Goal: Transaction & Acquisition: Purchase product/service

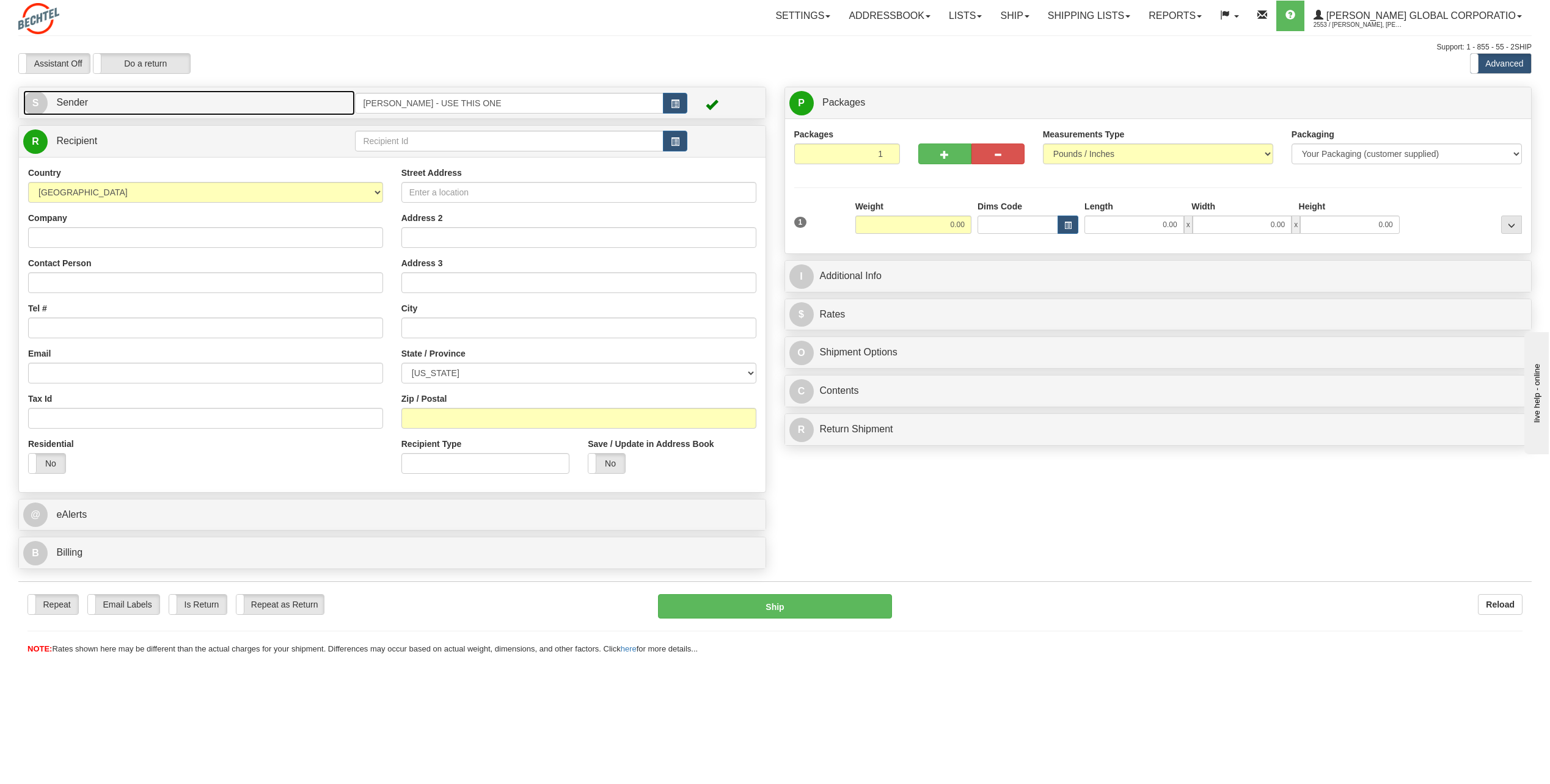
click at [48, 91] on link "S Sender" at bounding box center [189, 103] width 331 height 25
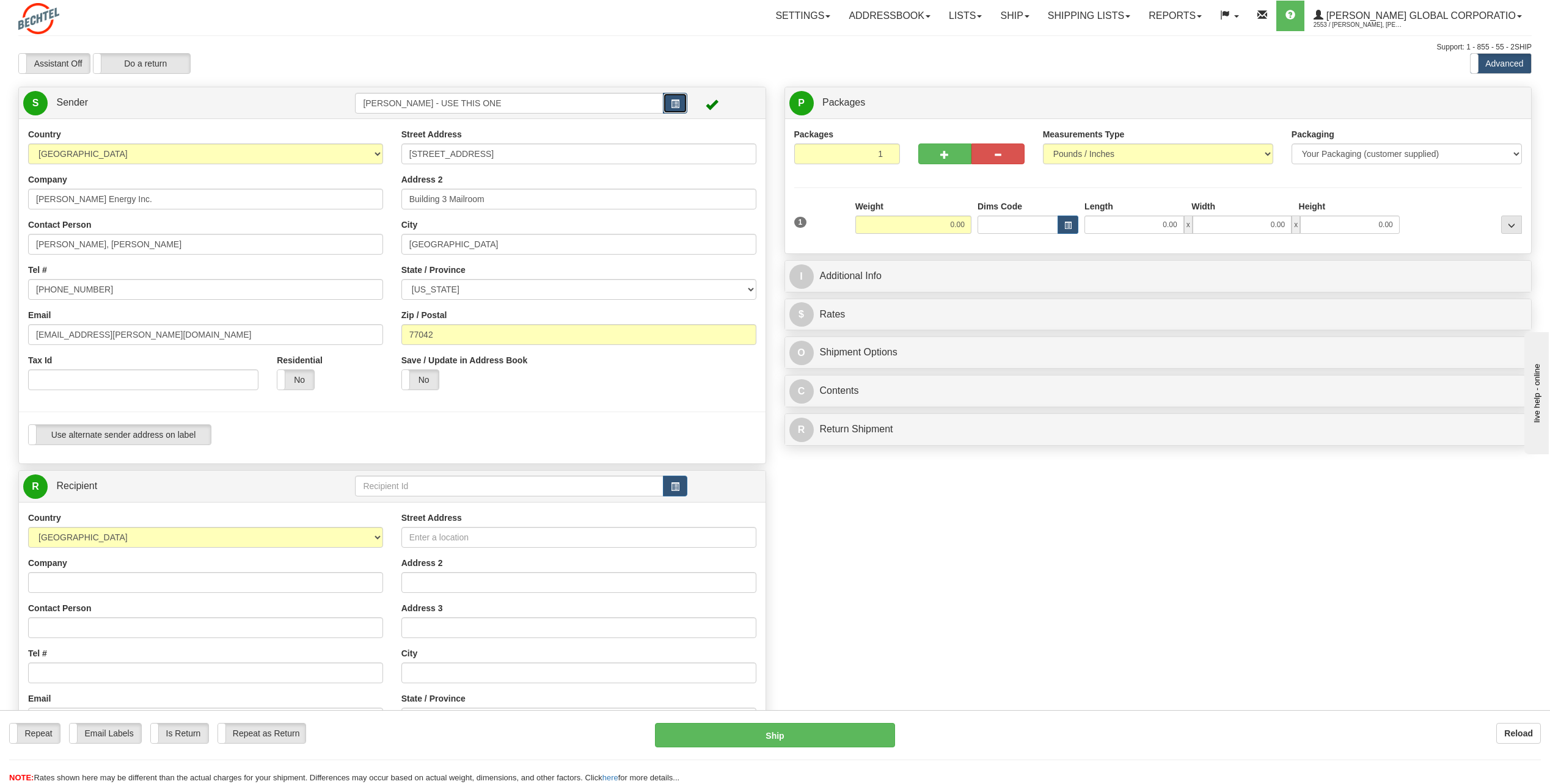
click at [673, 106] on span "button" at bounding box center [675, 104] width 8 height 8
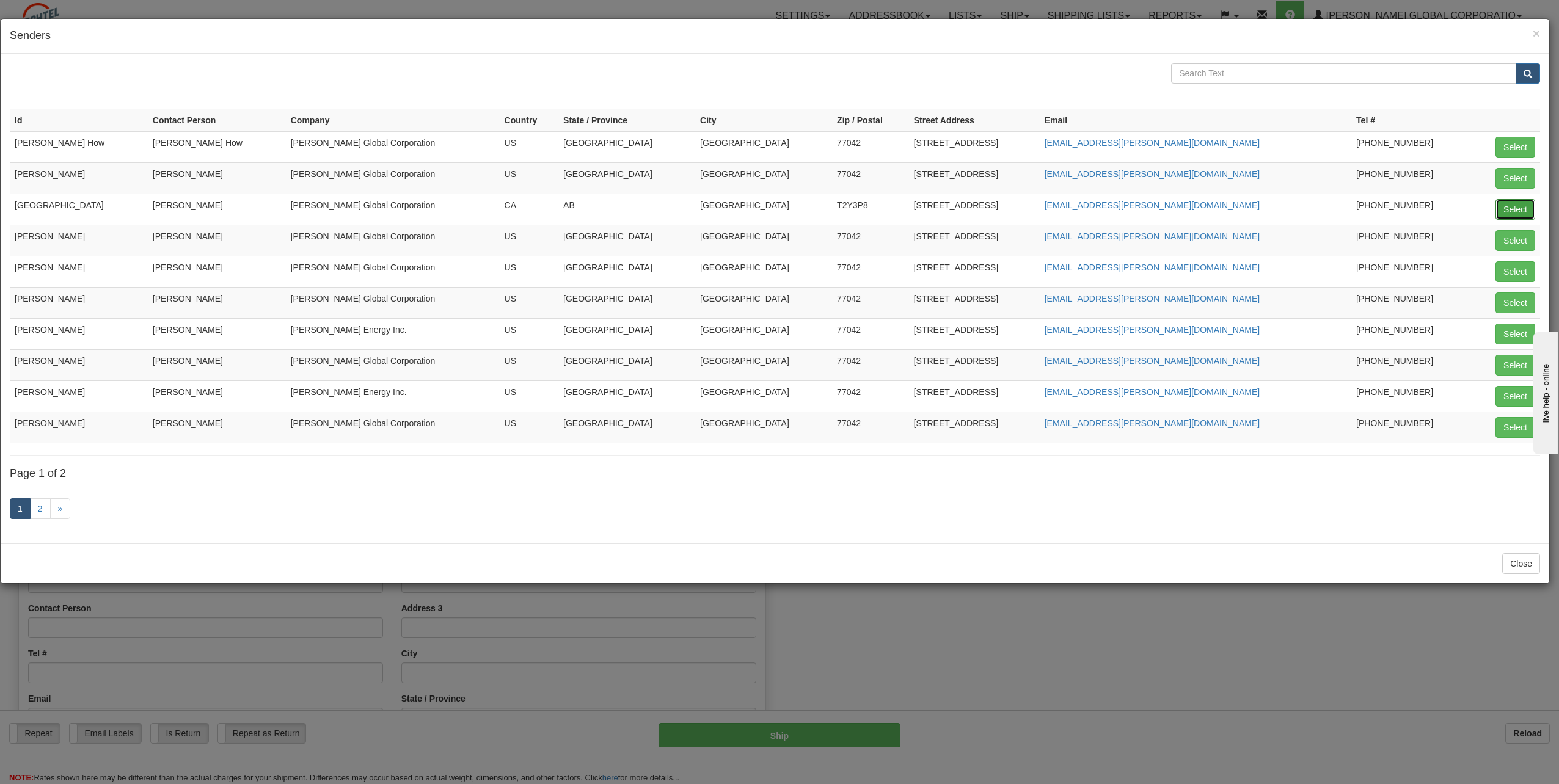
click at [1523, 206] on button "Select" at bounding box center [1515, 209] width 40 height 21
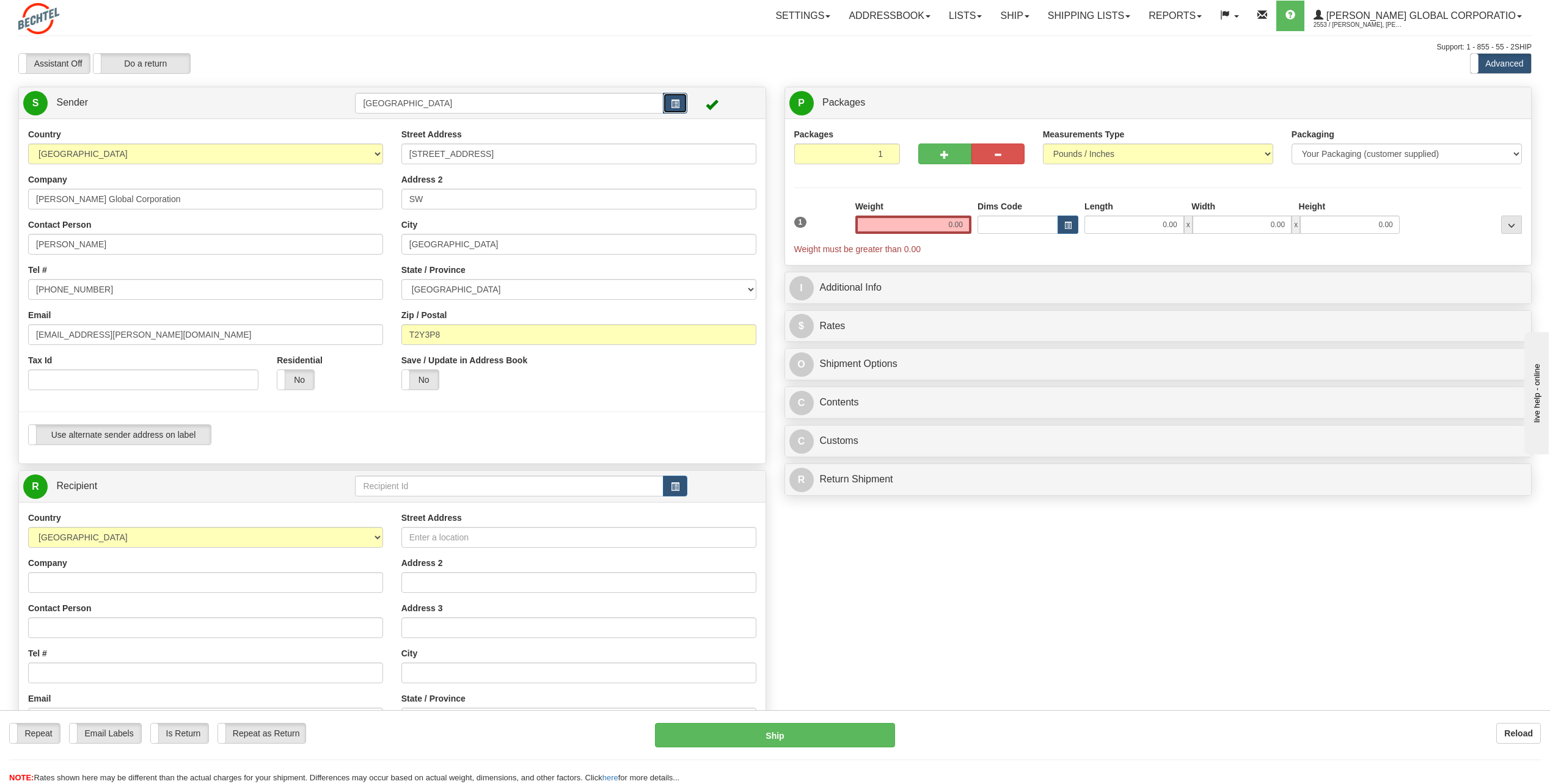
click at [666, 101] on button "button" at bounding box center [675, 103] width 24 height 21
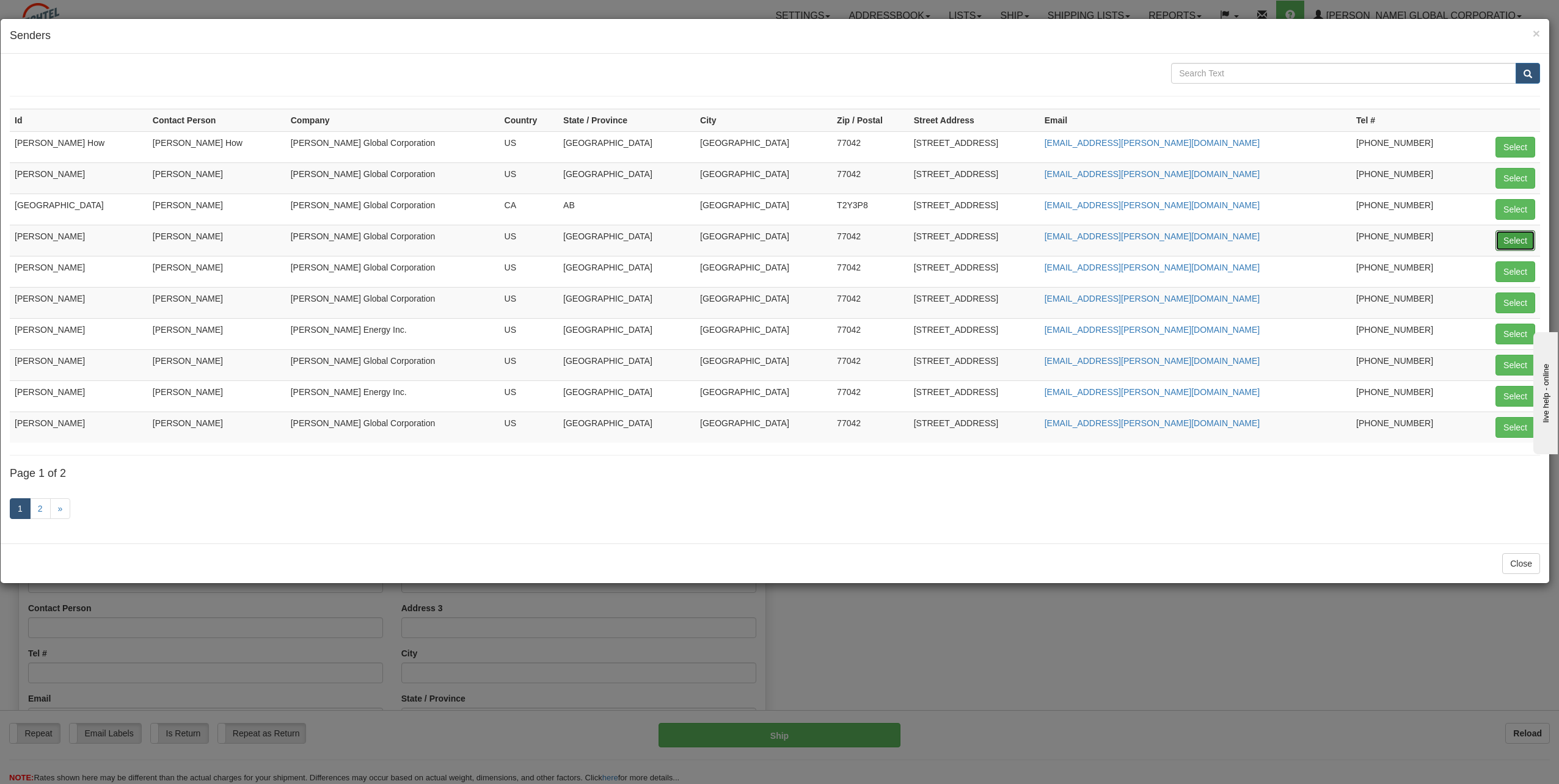
click at [1522, 233] on button "Select" at bounding box center [1515, 241] width 40 height 21
type input "[PERSON_NAME]"
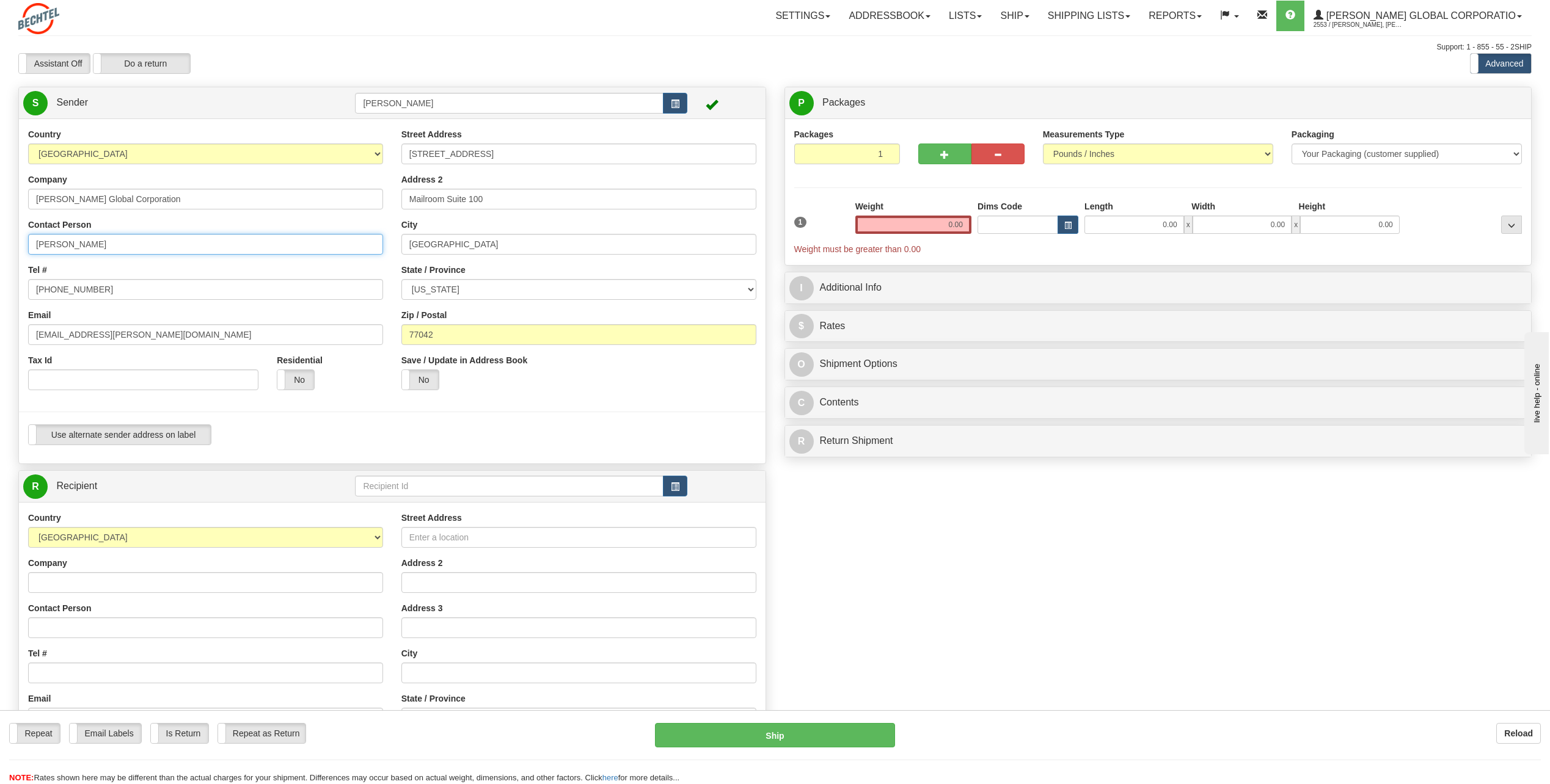
drag, startPoint x: 137, startPoint y: 241, endPoint x: 146, endPoint y: 240, distance: 9.1
click at [140, 240] on input "[PERSON_NAME]" at bounding box center [205, 245] width 355 height 21
type input "C"
type input "[PERSON_NAME]"
click at [271, 266] on div "Tel # [PHONE_NUMBER]" at bounding box center [205, 282] width 355 height 36
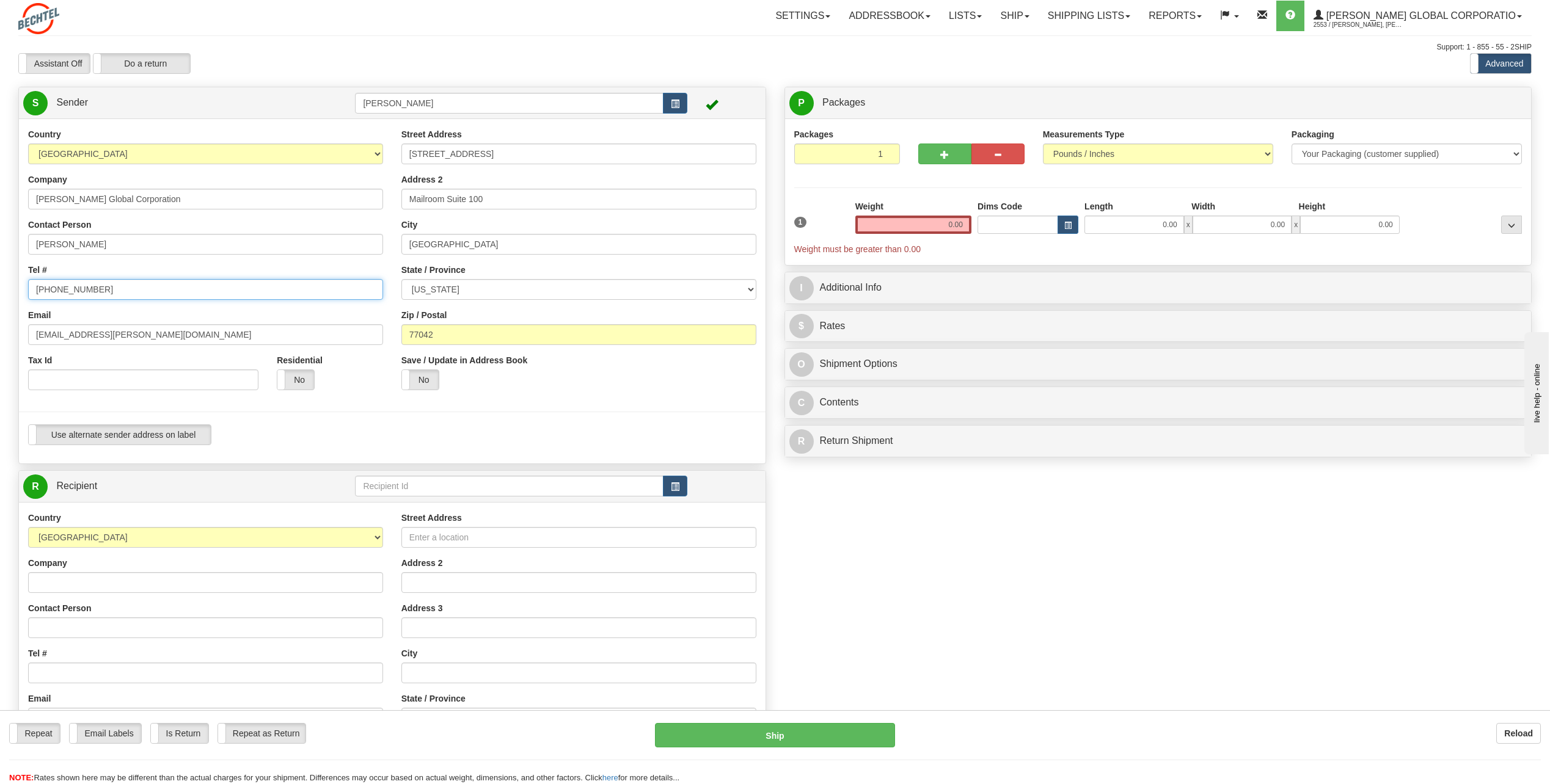
click at [120, 291] on input "[PHONE_NUMBER]" at bounding box center [205, 289] width 355 height 21
type input "[PHONE_NUMBER]"
click at [155, 262] on div "Country [GEOGRAPHIC_DATA] [GEOGRAPHIC_DATA] [GEOGRAPHIC_DATA] [GEOGRAPHIC_DATA]…" at bounding box center [205, 263] width 373 height 272
drag, startPoint x: 75, startPoint y: 332, endPoint x: -3, endPoint y: 338, distance: 78.2
click at [0, 338] on html "Training Course Close Toggle navigation Settings Shipping Preferences New Sende…" at bounding box center [775, 392] width 1550 height 784
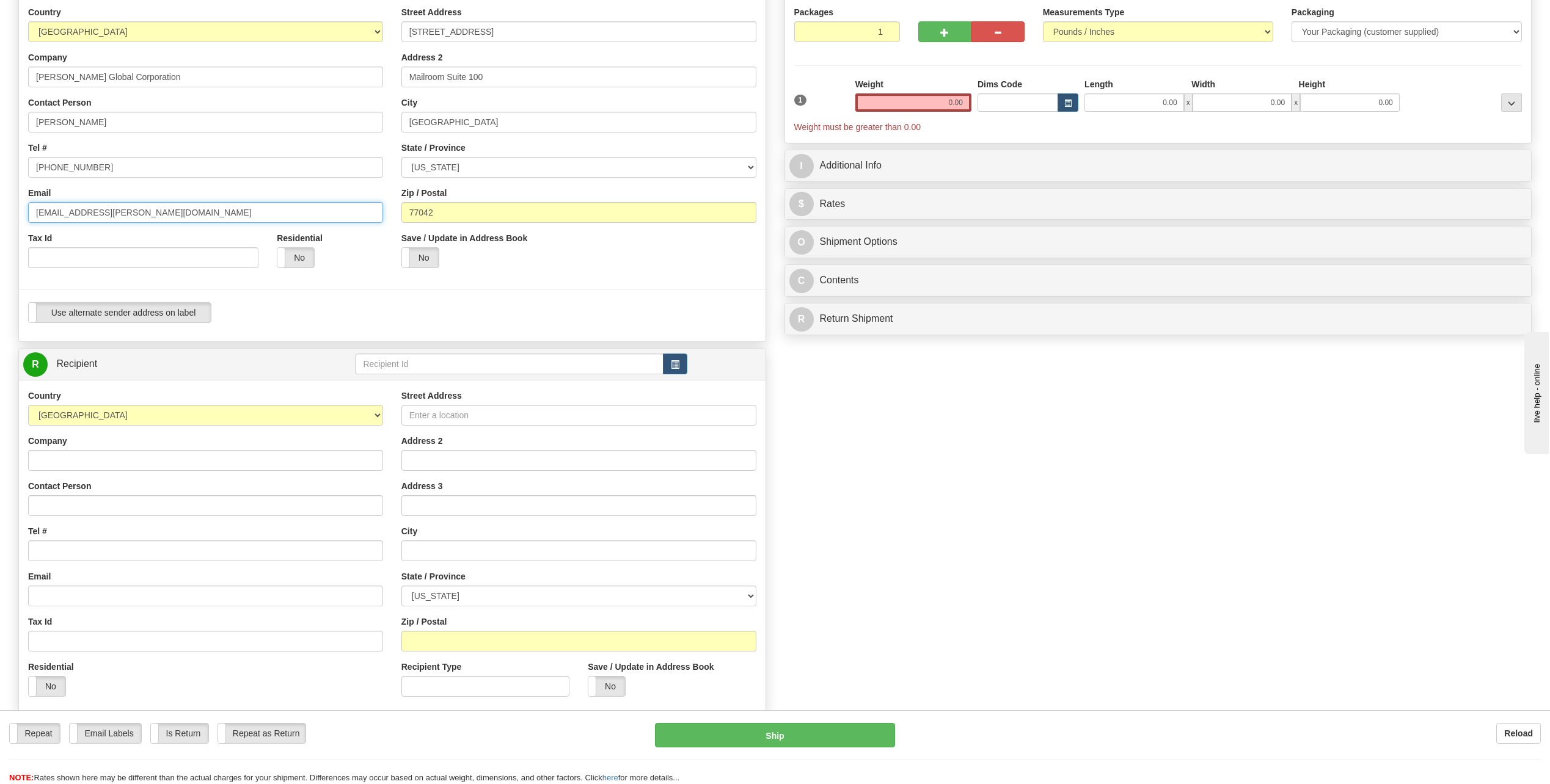
scroll to position [183, 0]
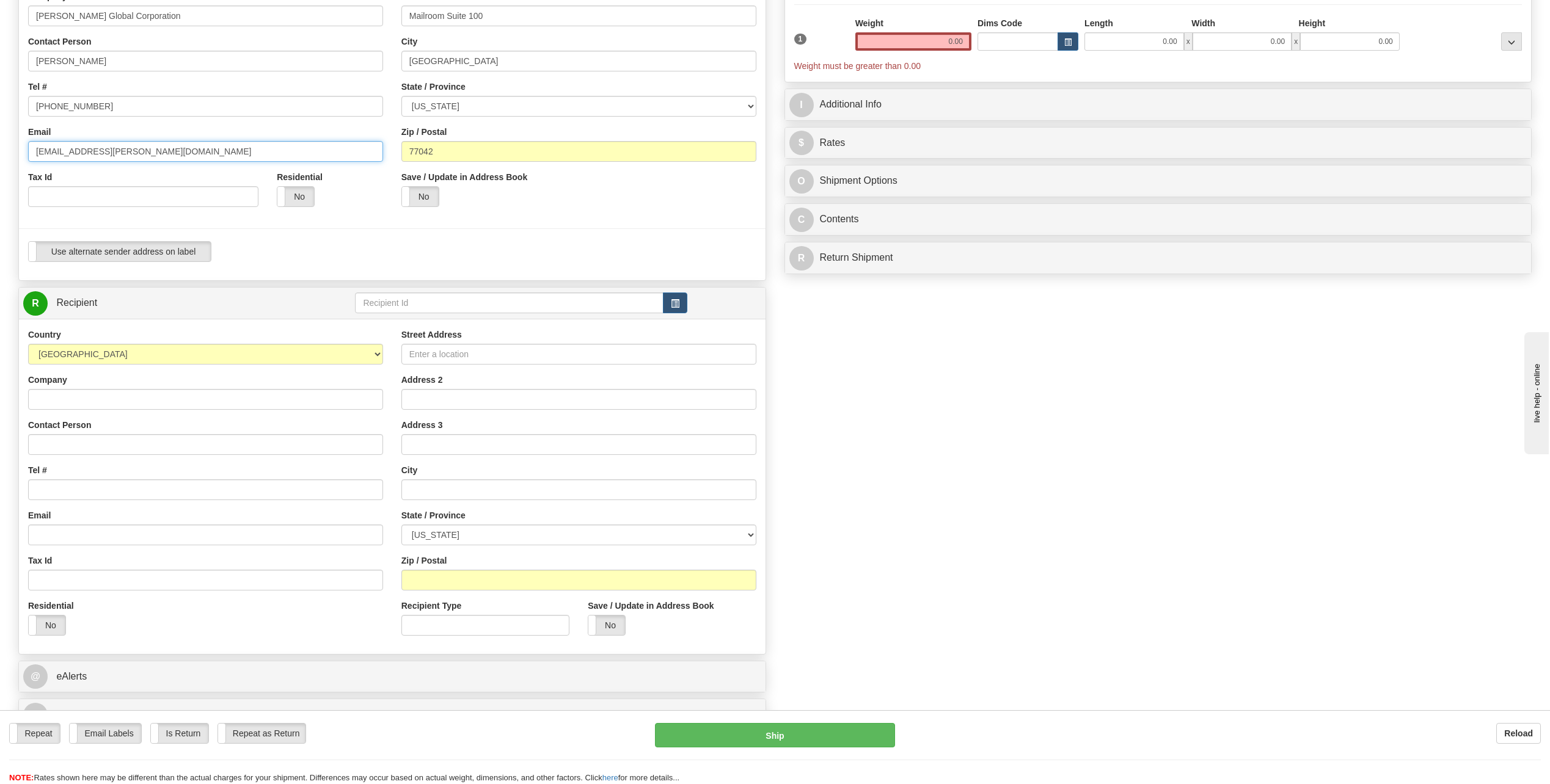
type input "[EMAIL_ADDRESS][PERSON_NAME][DOMAIN_NAME]"
click at [92, 396] on input "Company" at bounding box center [205, 399] width 355 height 21
type input "G"
type input "[PERSON_NAME]"
click at [671, 302] on span "button" at bounding box center [675, 303] width 8 height 8
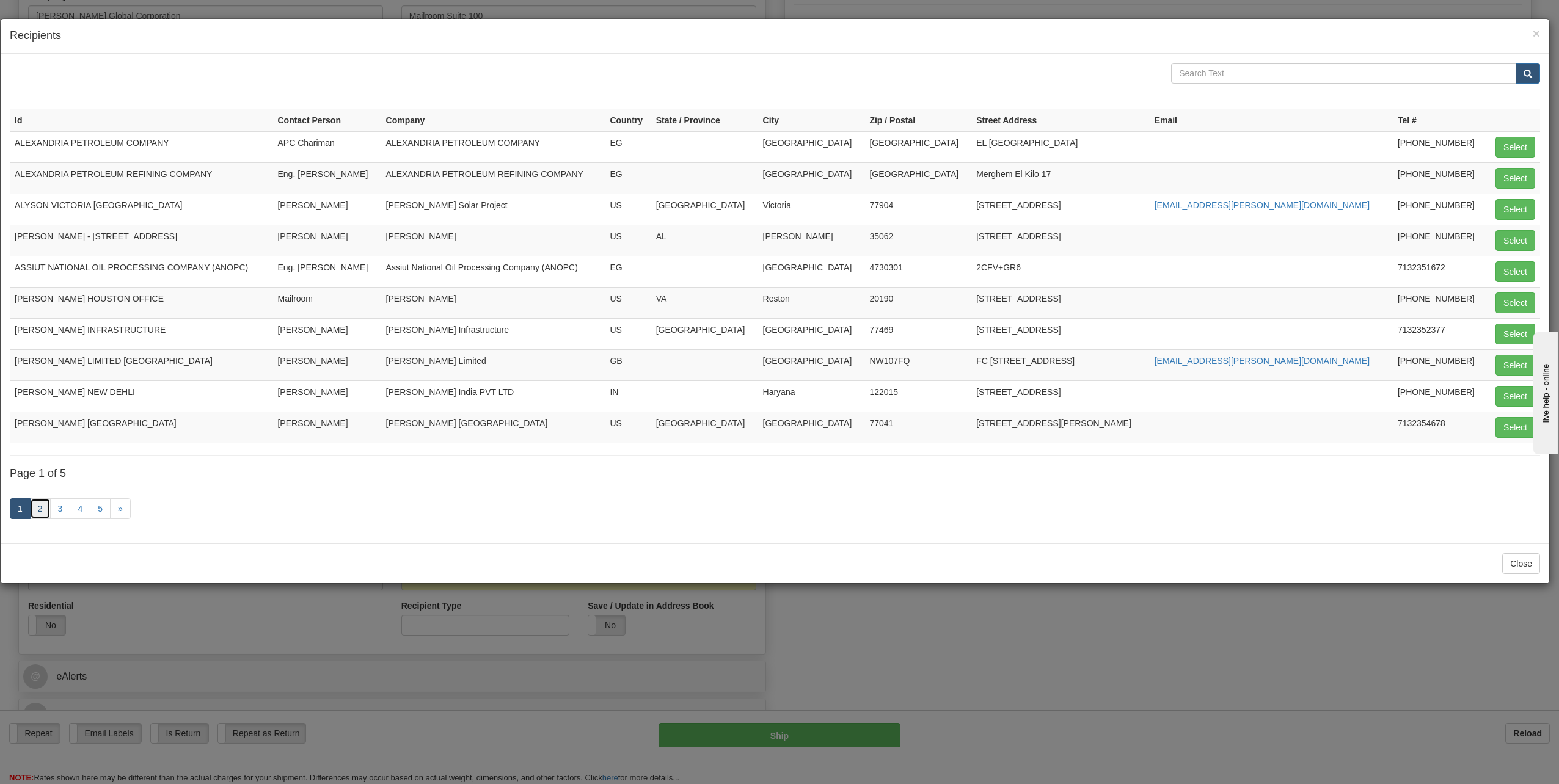
click at [37, 507] on link "2" at bounding box center [40, 509] width 21 height 21
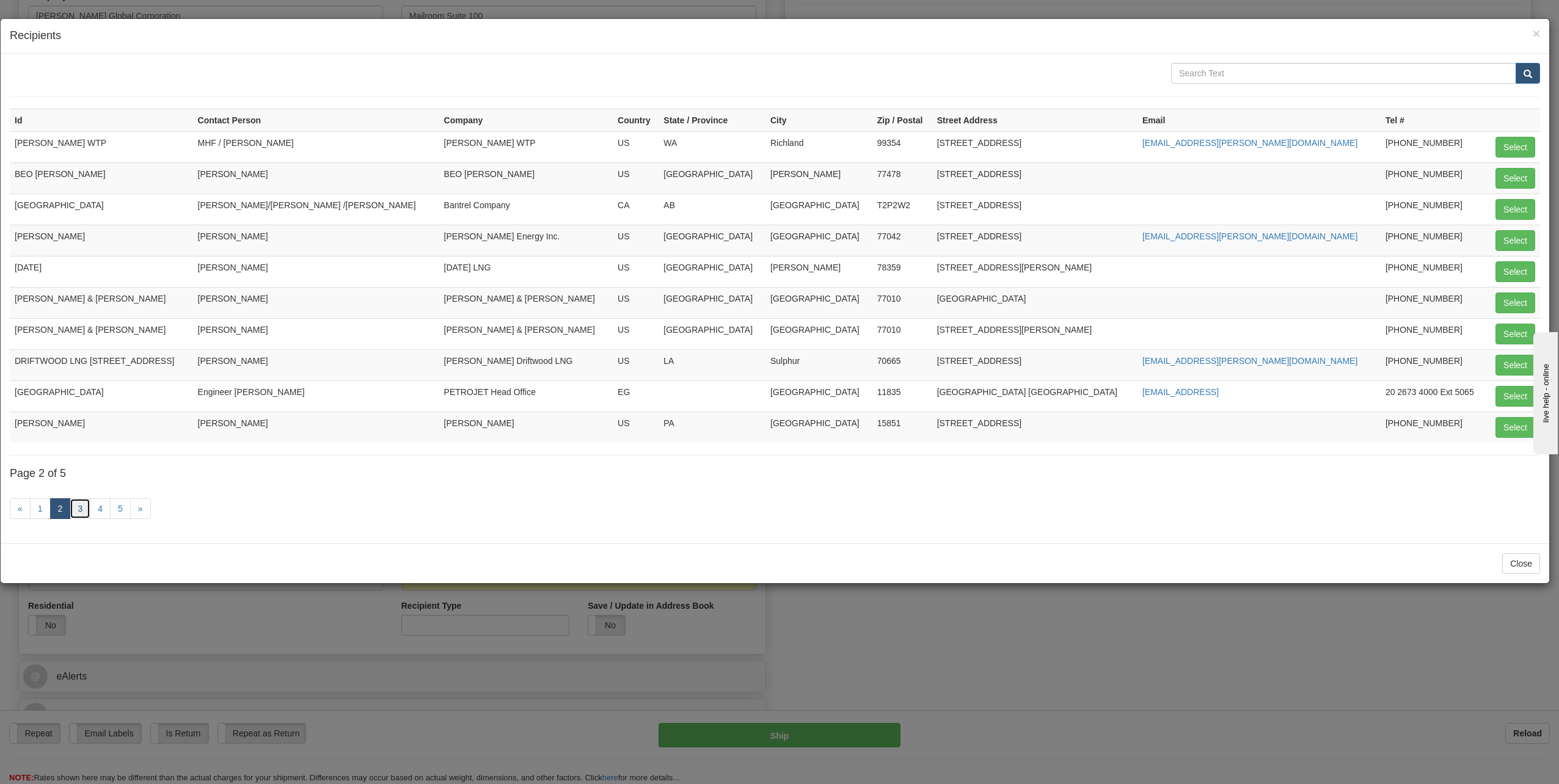
click at [83, 509] on link "3" at bounding box center [80, 509] width 21 height 21
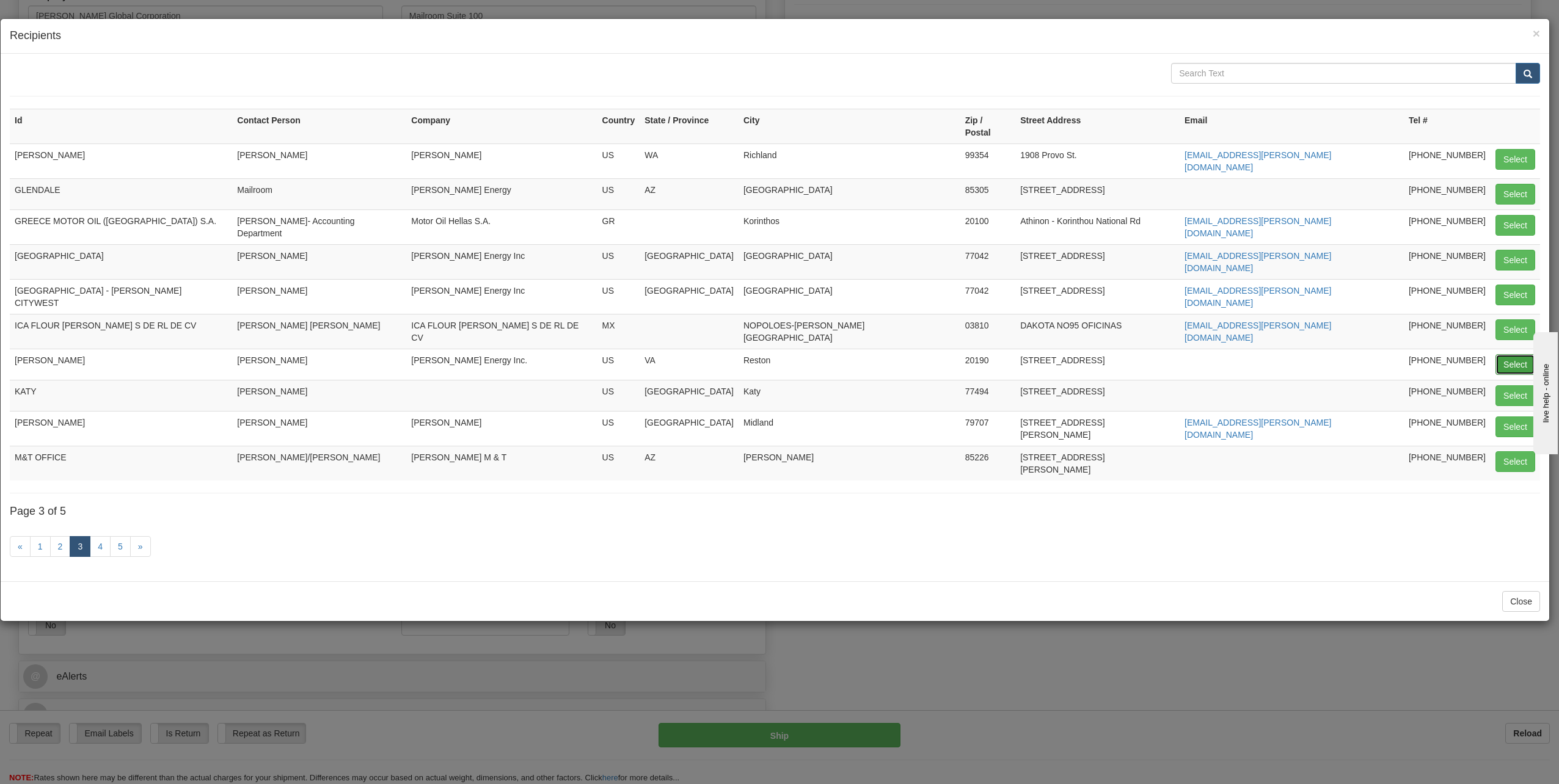
click at [1518, 355] on button "Select" at bounding box center [1515, 365] width 40 height 21
type input "[PERSON_NAME]"
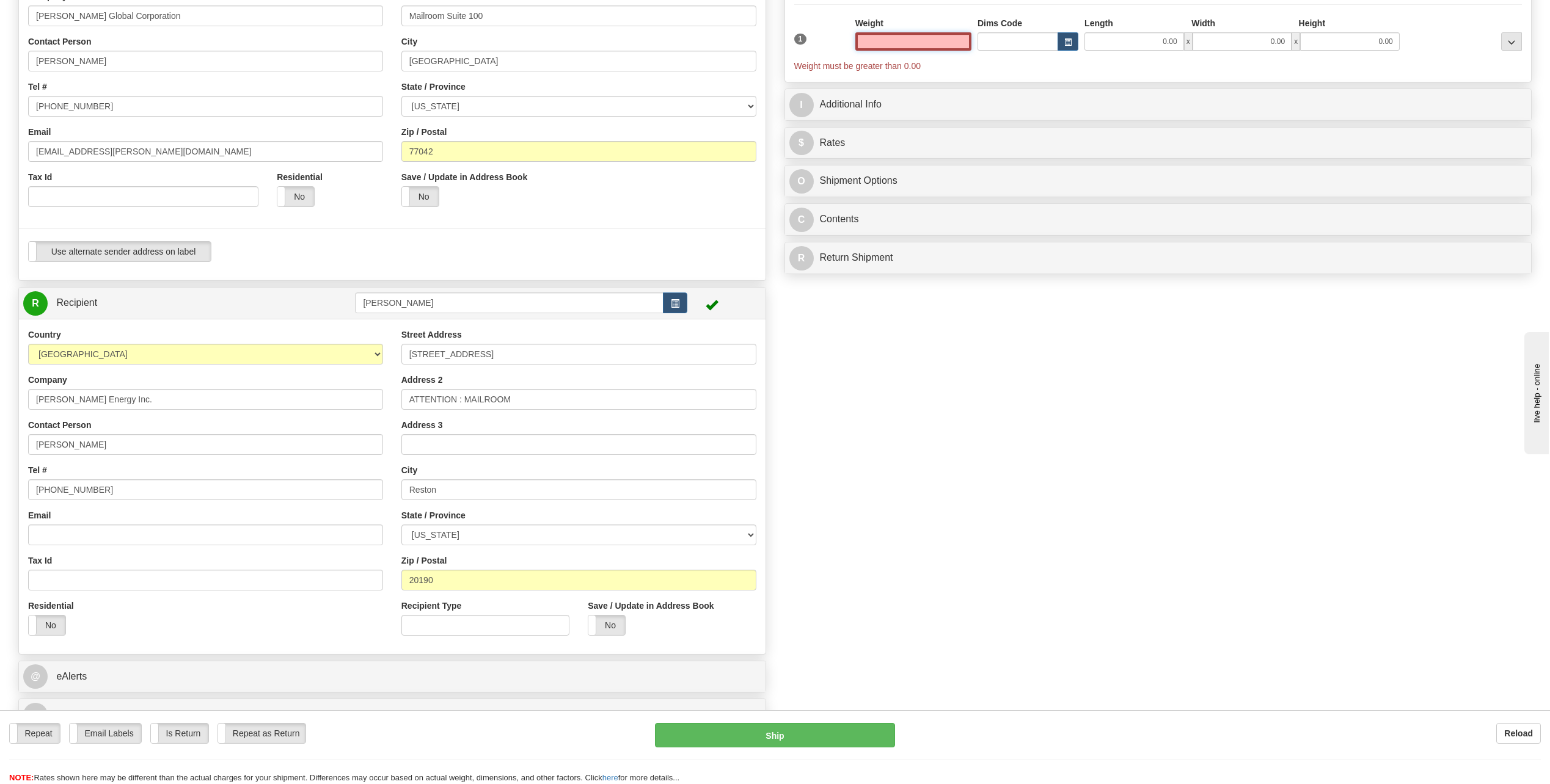
scroll to position [245, 0]
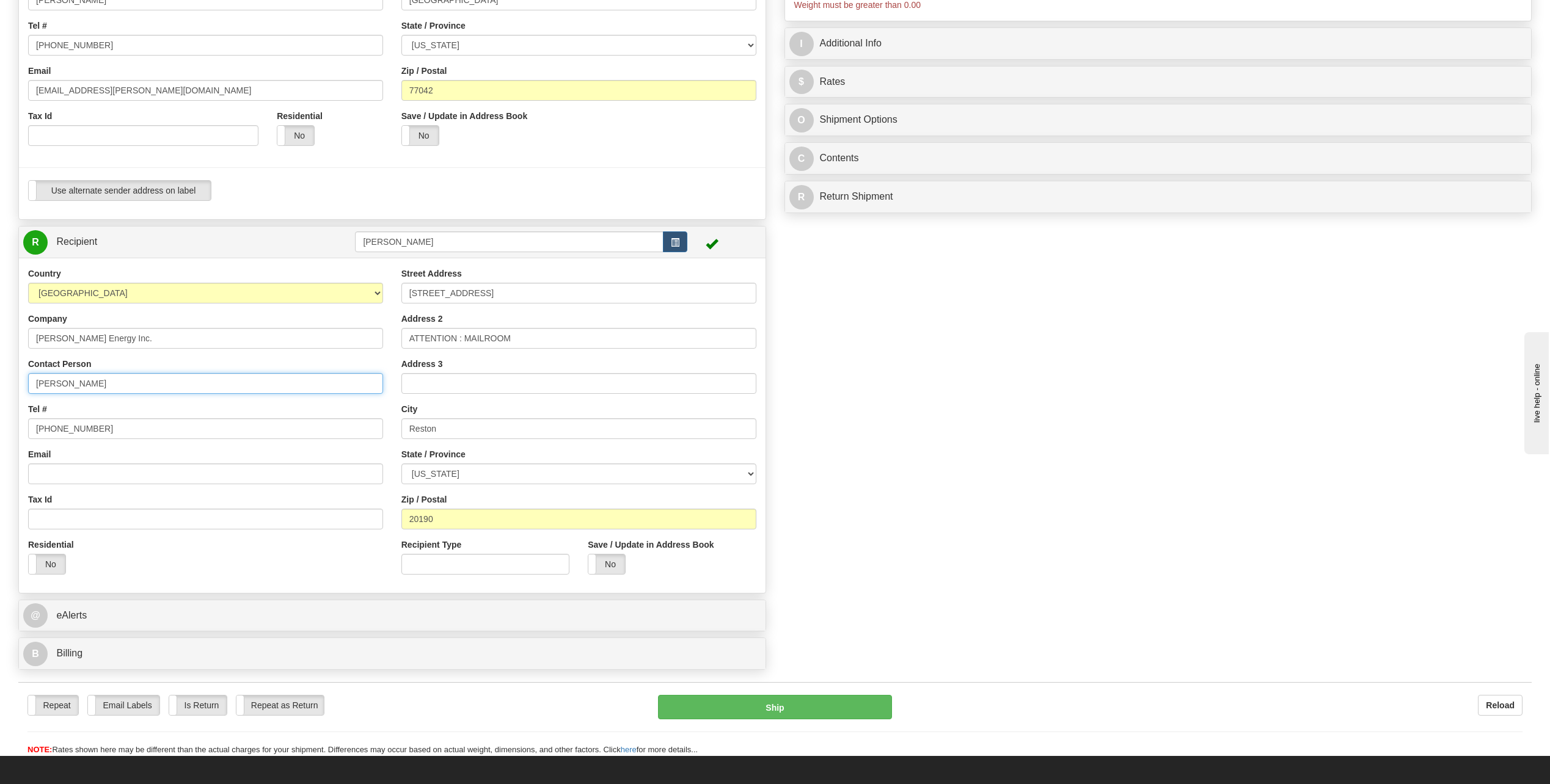
type input "0.00"
click at [143, 383] on input "[PERSON_NAME]" at bounding box center [205, 384] width 355 height 21
type input "J"
type input "B"
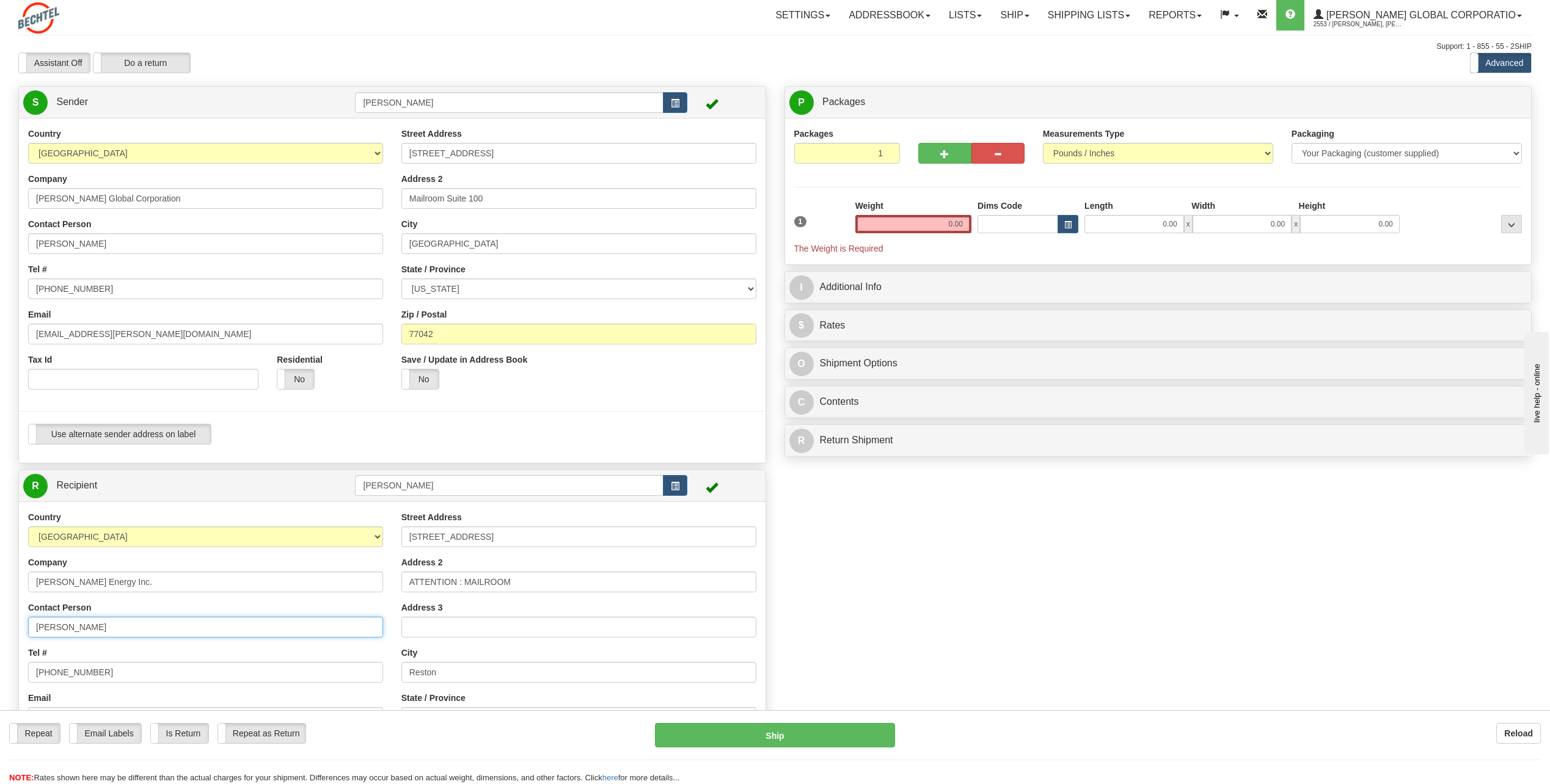
scroll to position [0, 0]
type input "[PERSON_NAME]"
drag, startPoint x: 947, startPoint y: 225, endPoint x: 1026, endPoint y: 215, distance: 79.6
click at [1026, 215] on div "1 Weight 0.00 Dims Code 0.00" at bounding box center [1158, 228] width 735 height 55
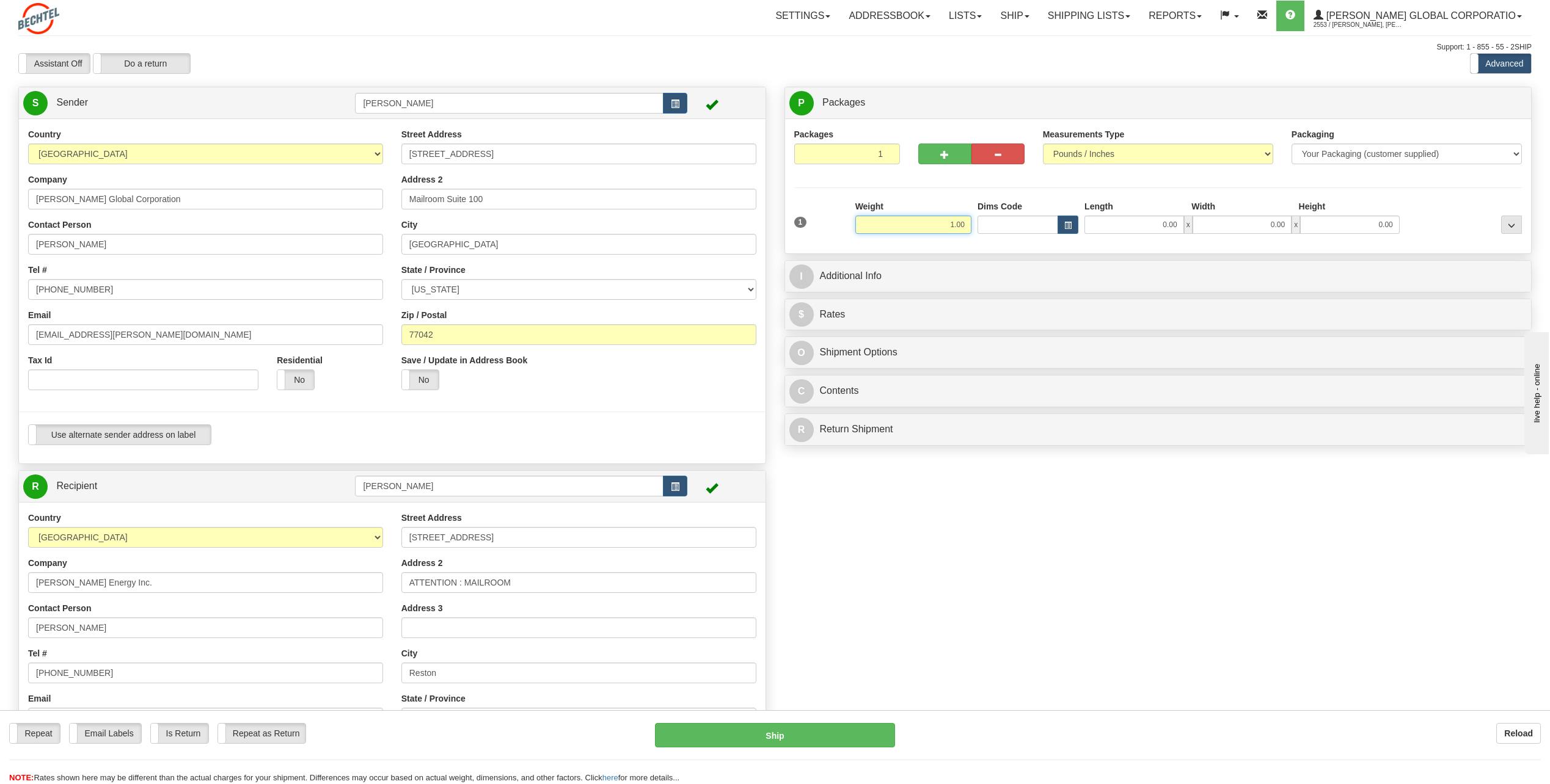
type input "1.00"
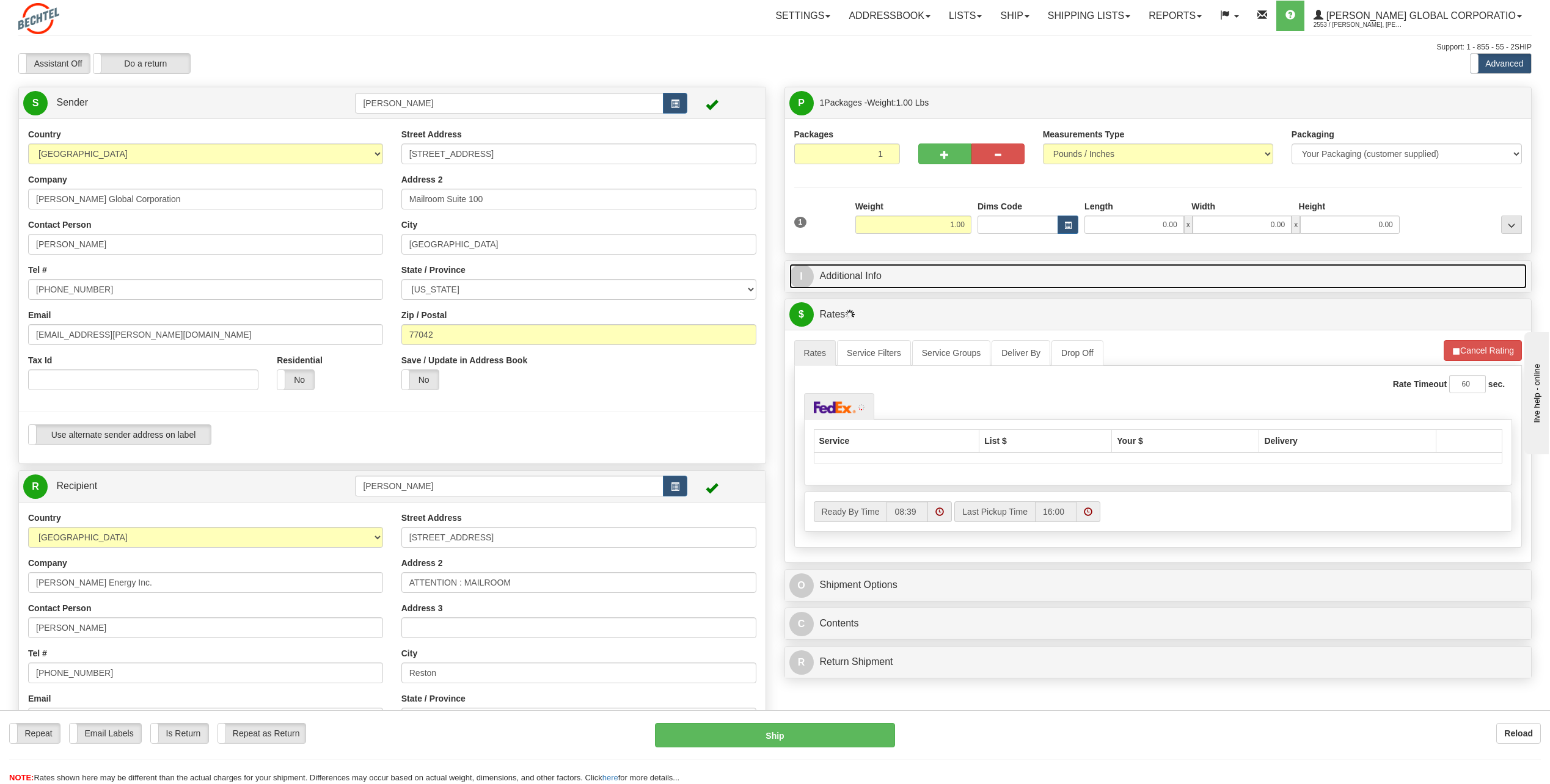
click at [803, 273] on span "I" at bounding box center [802, 276] width 24 height 24
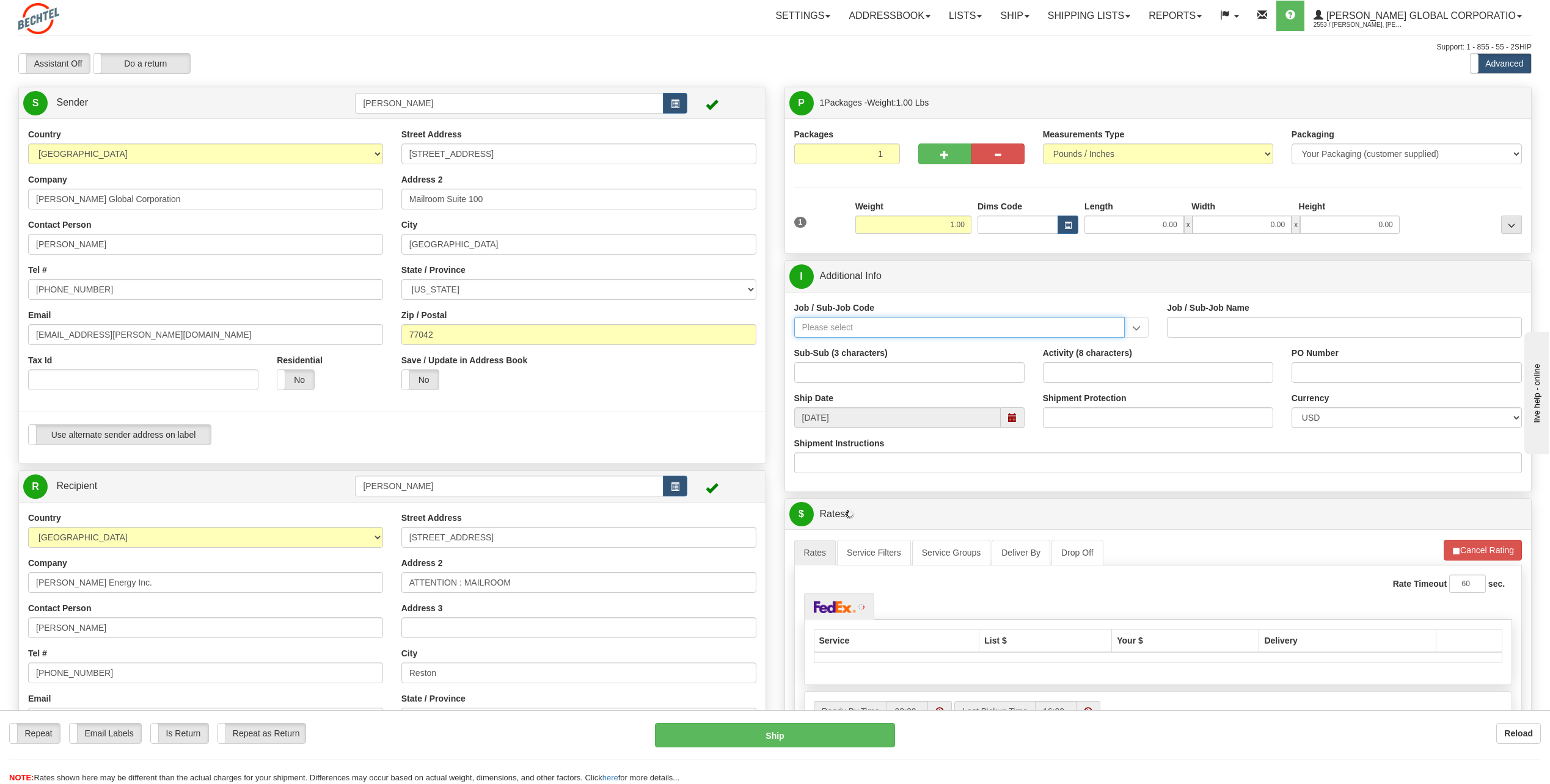
click at [828, 328] on input "Job / Sub-Job Code" at bounding box center [960, 328] width 331 height 21
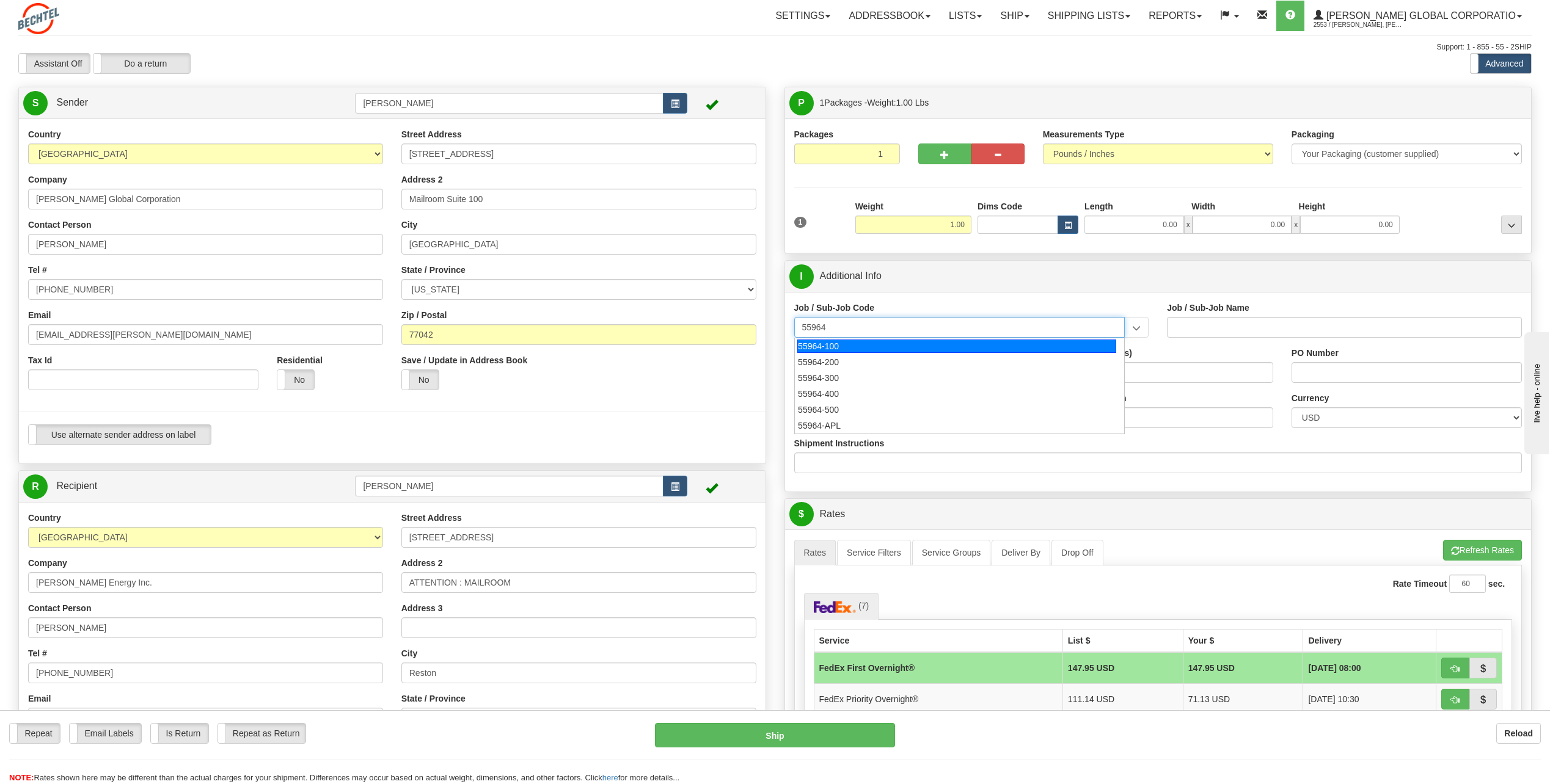
click at [850, 347] on div "55964-100" at bounding box center [957, 346] width 319 height 13
type input "55964-100"
type input "OFFICE OF DIVERSITY AND INCLUSION - LABOR"
type input "55964-100"
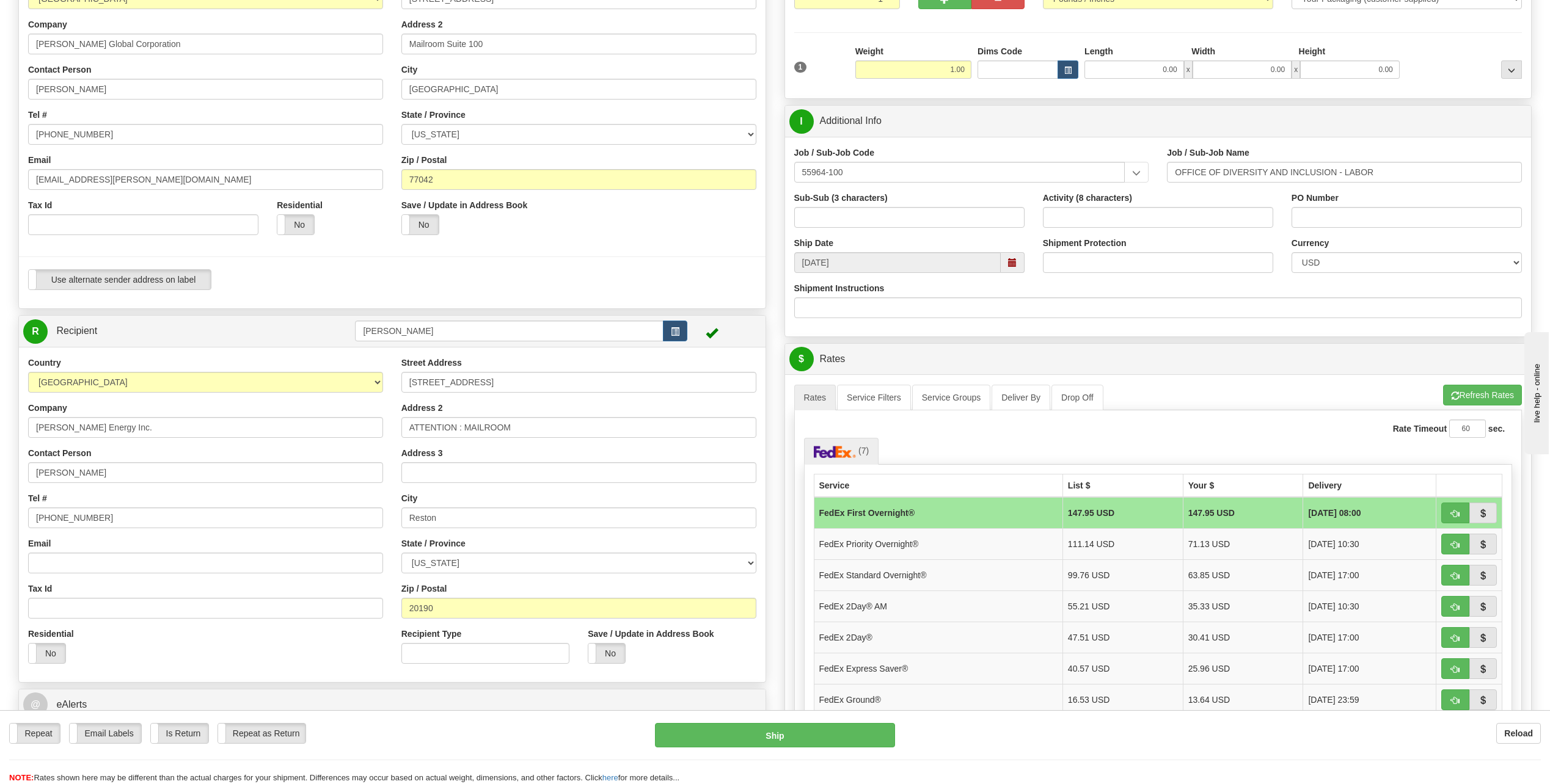
scroll to position [183, 0]
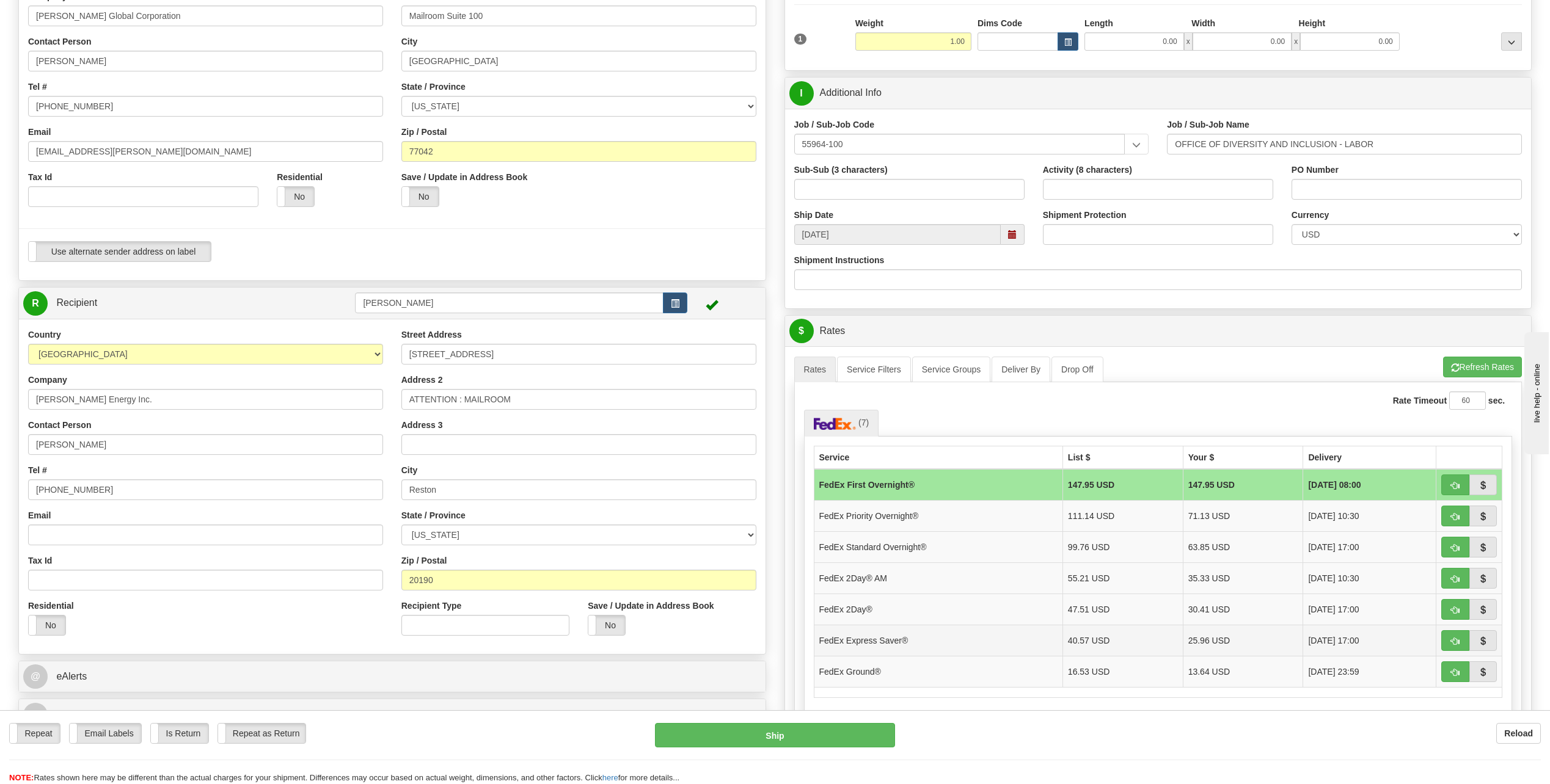
click at [897, 645] on td "FedEx Express Saver®" at bounding box center [938, 639] width 248 height 31
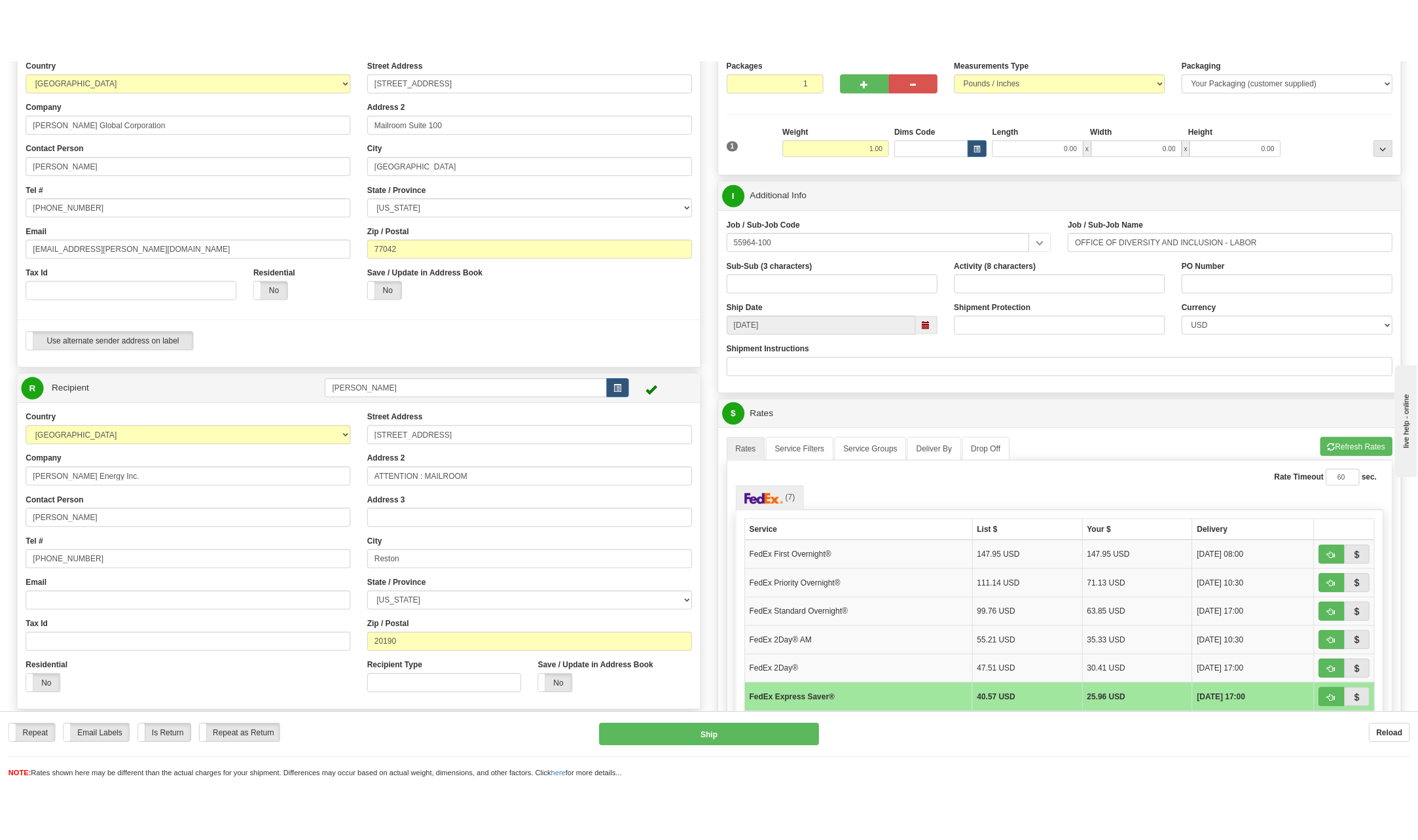
scroll to position [65, 0]
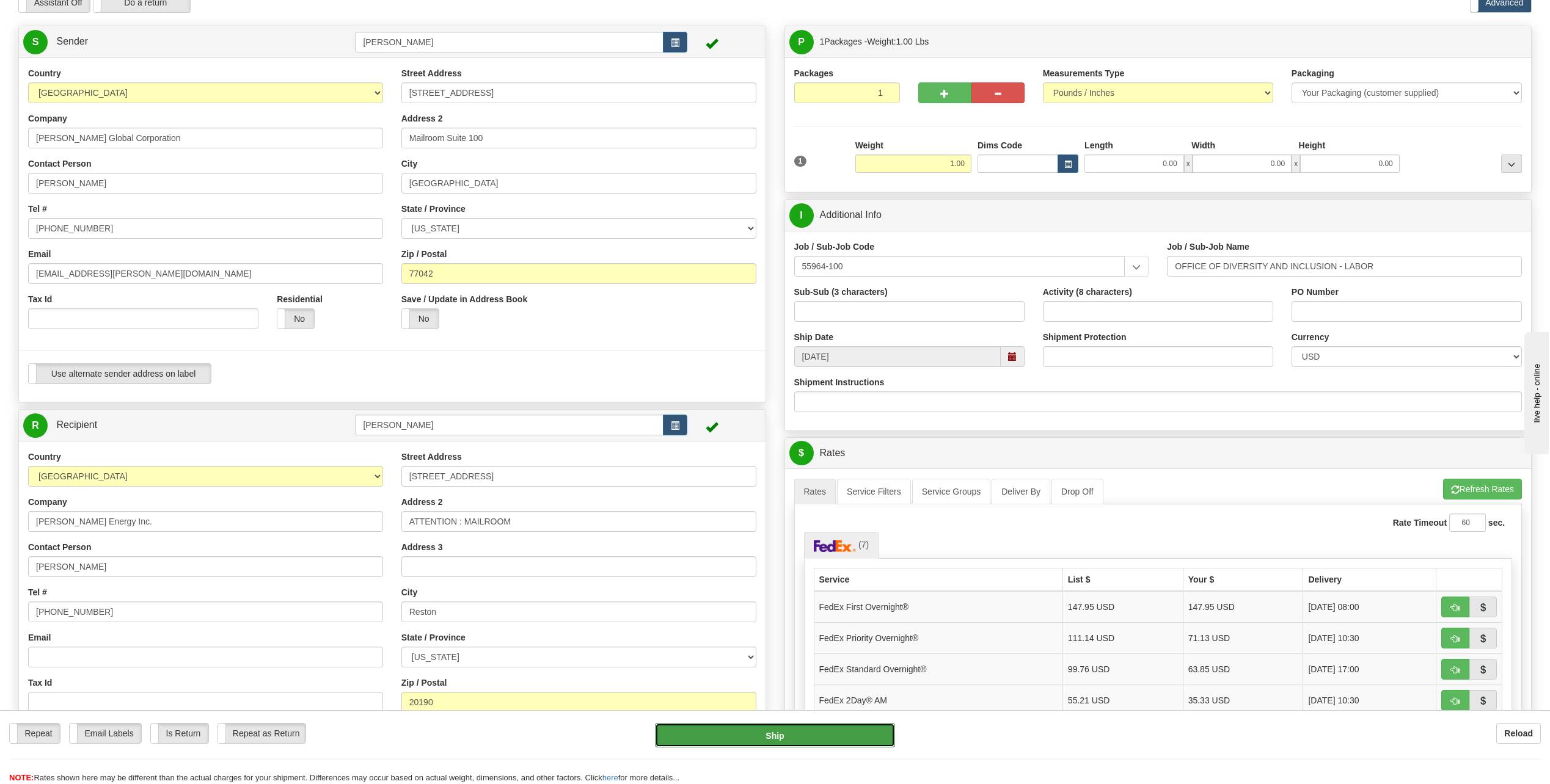
click at [812, 728] on button "Ship" at bounding box center [775, 735] width 240 height 24
type input "20"
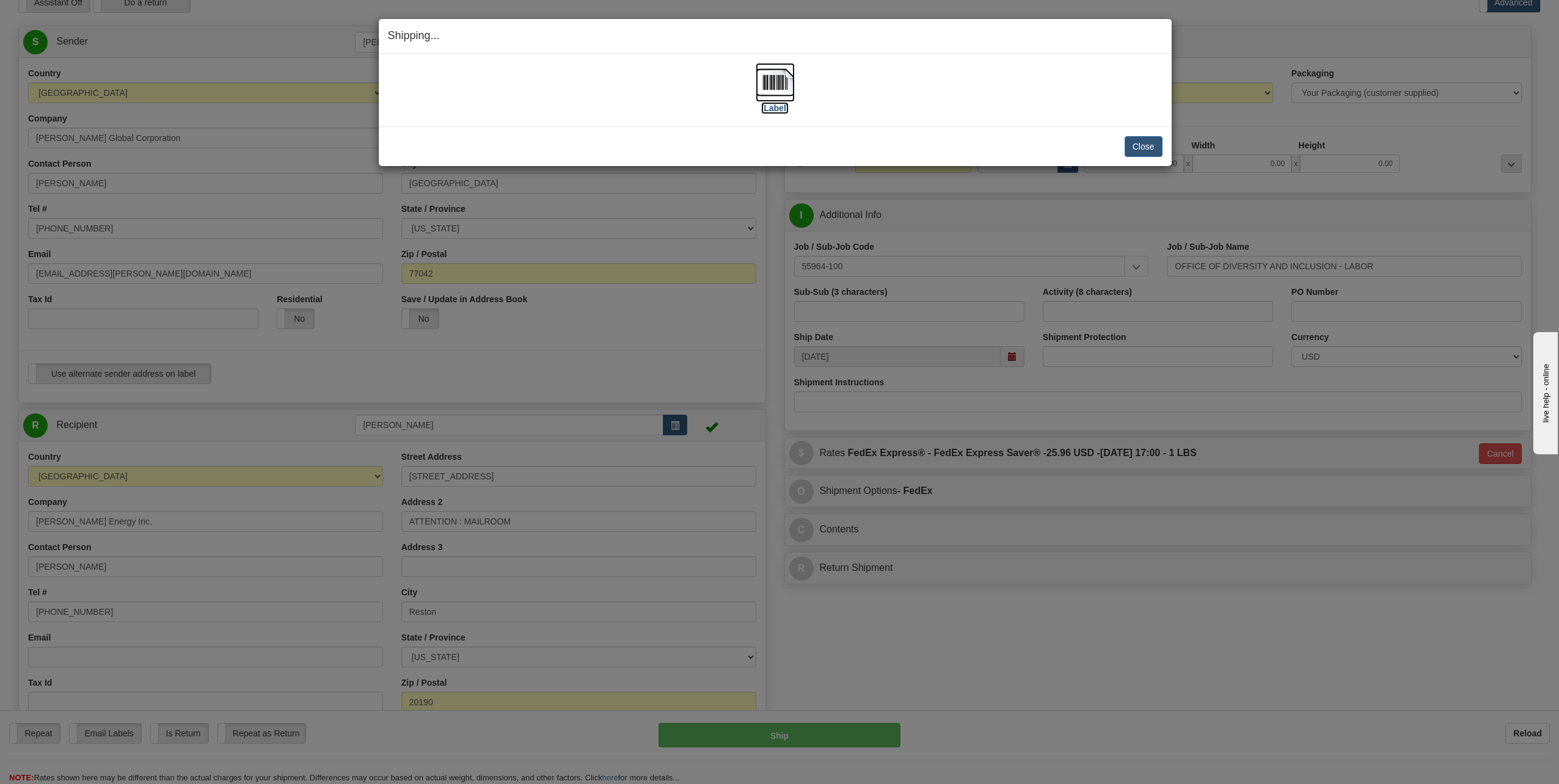
click at [778, 77] on img at bounding box center [776, 82] width 39 height 39
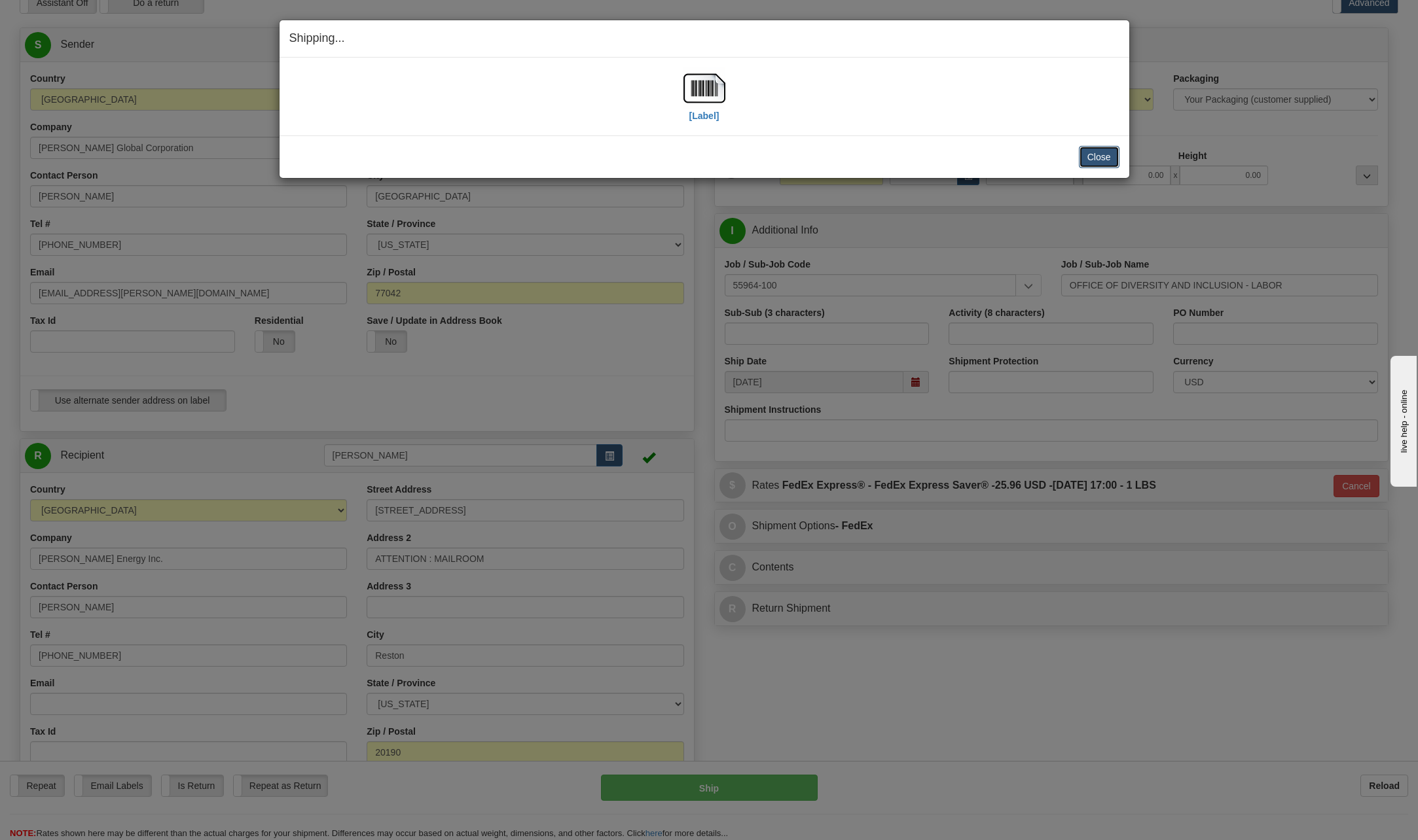
click at [1096, 159] on button "Close" at bounding box center [1099, 157] width 41 height 22
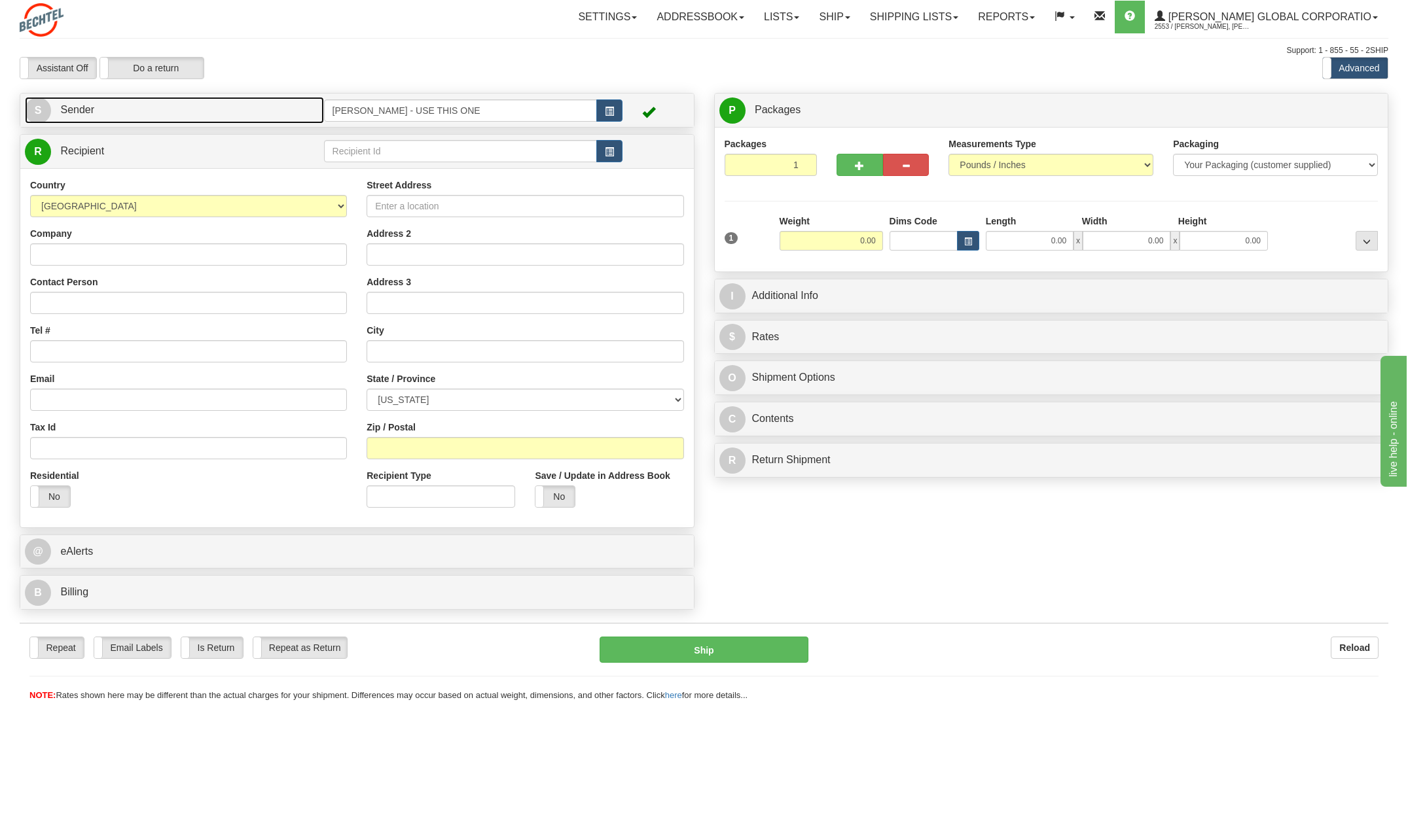
click at [42, 108] on span "S" at bounding box center [38, 111] width 26 height 26
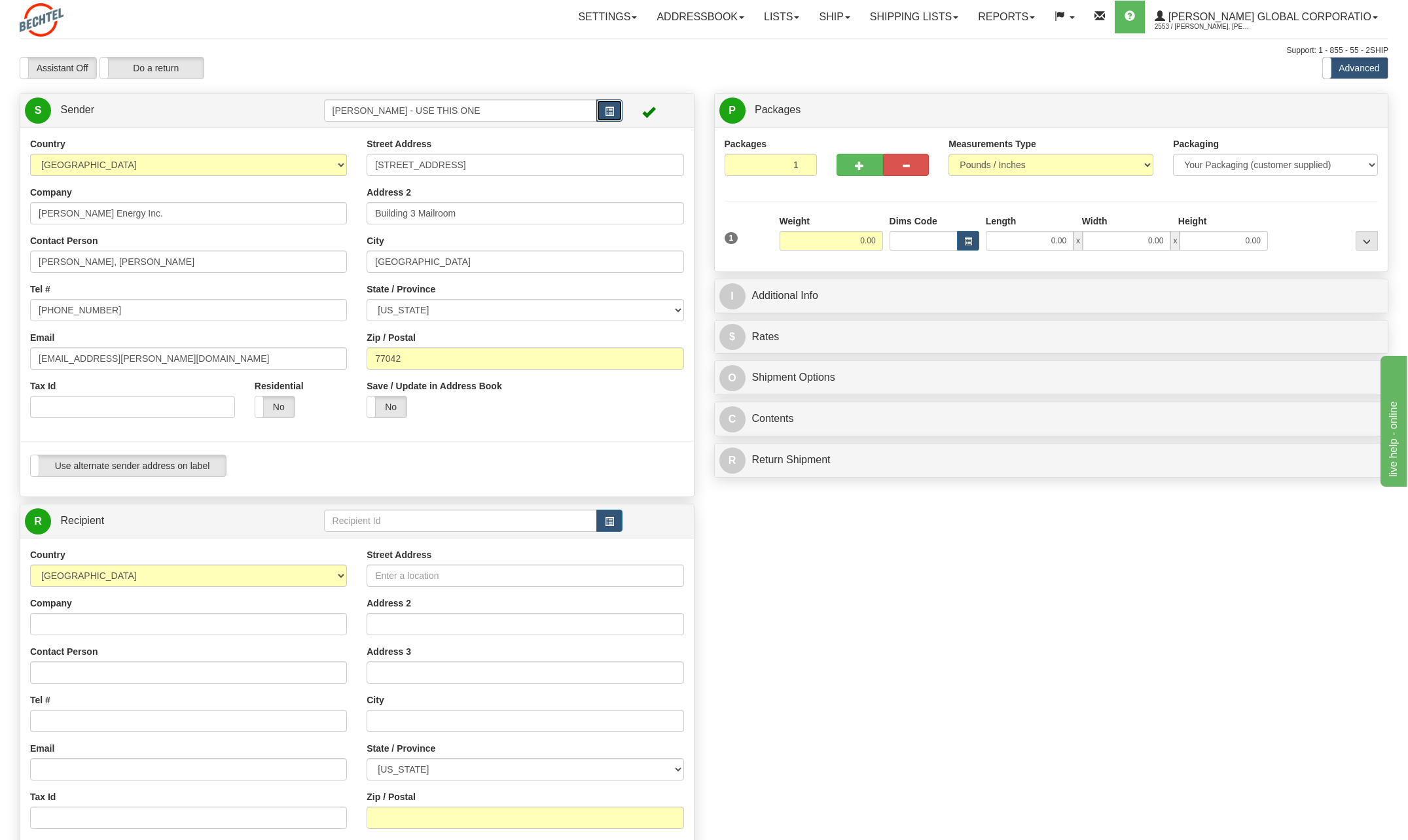
click at [603, 116] on button "button" at bounding box center [609, 110] width 26 height 22
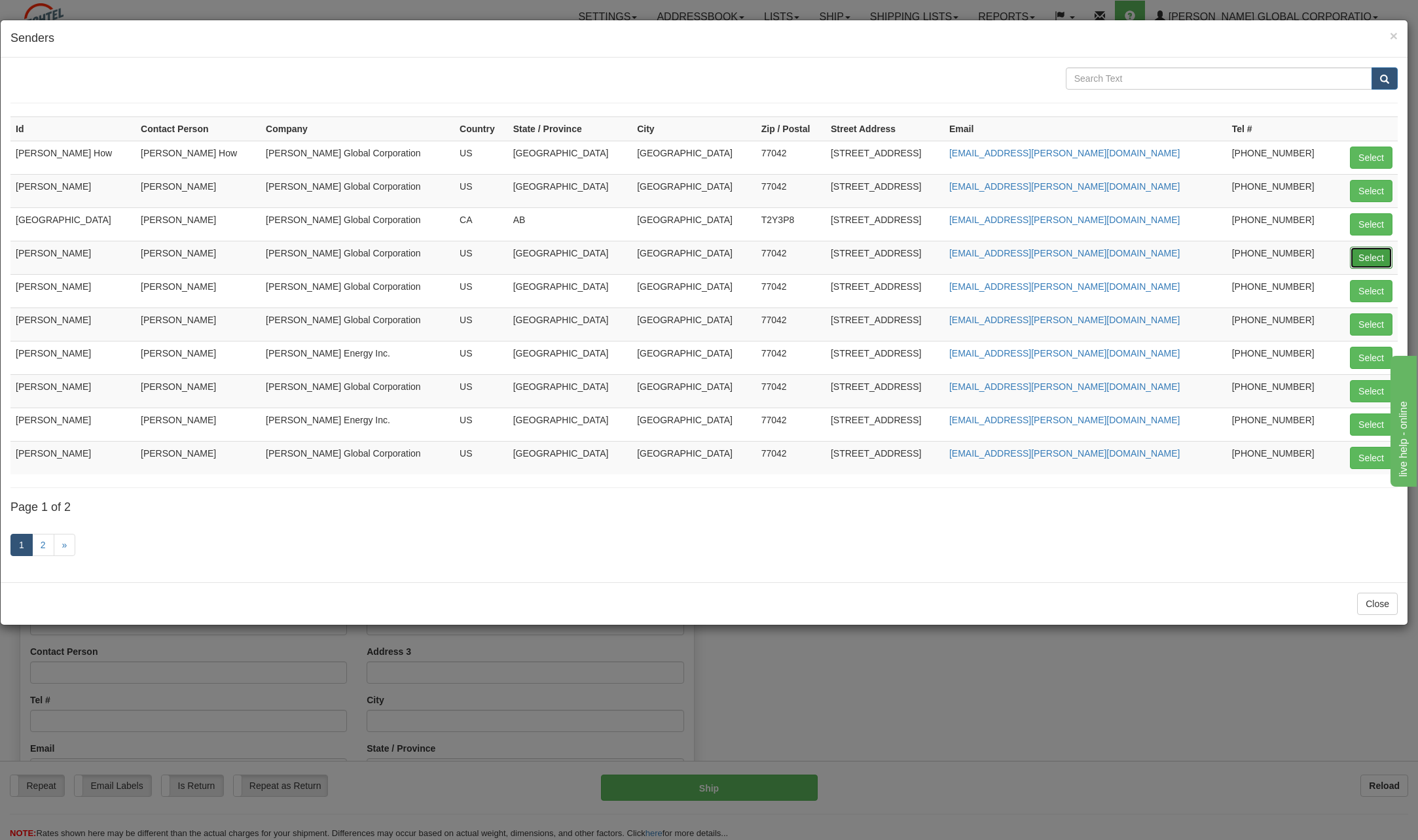
click at [1375, 264] on button "Select" at bounding box center [1370, 258] width 43 height 22
type input "[PERSON_NAME]"
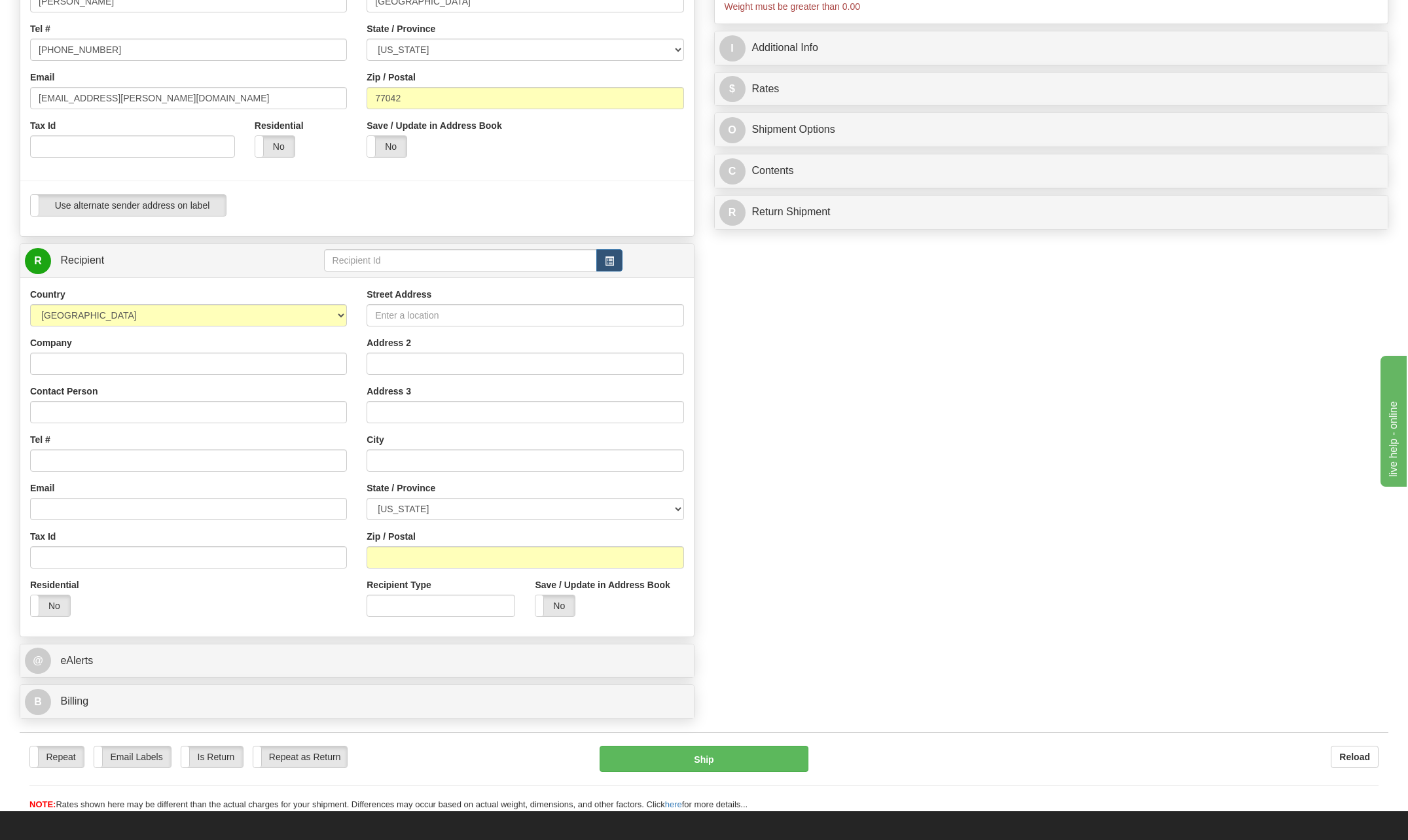
scroll to position [262, 0]
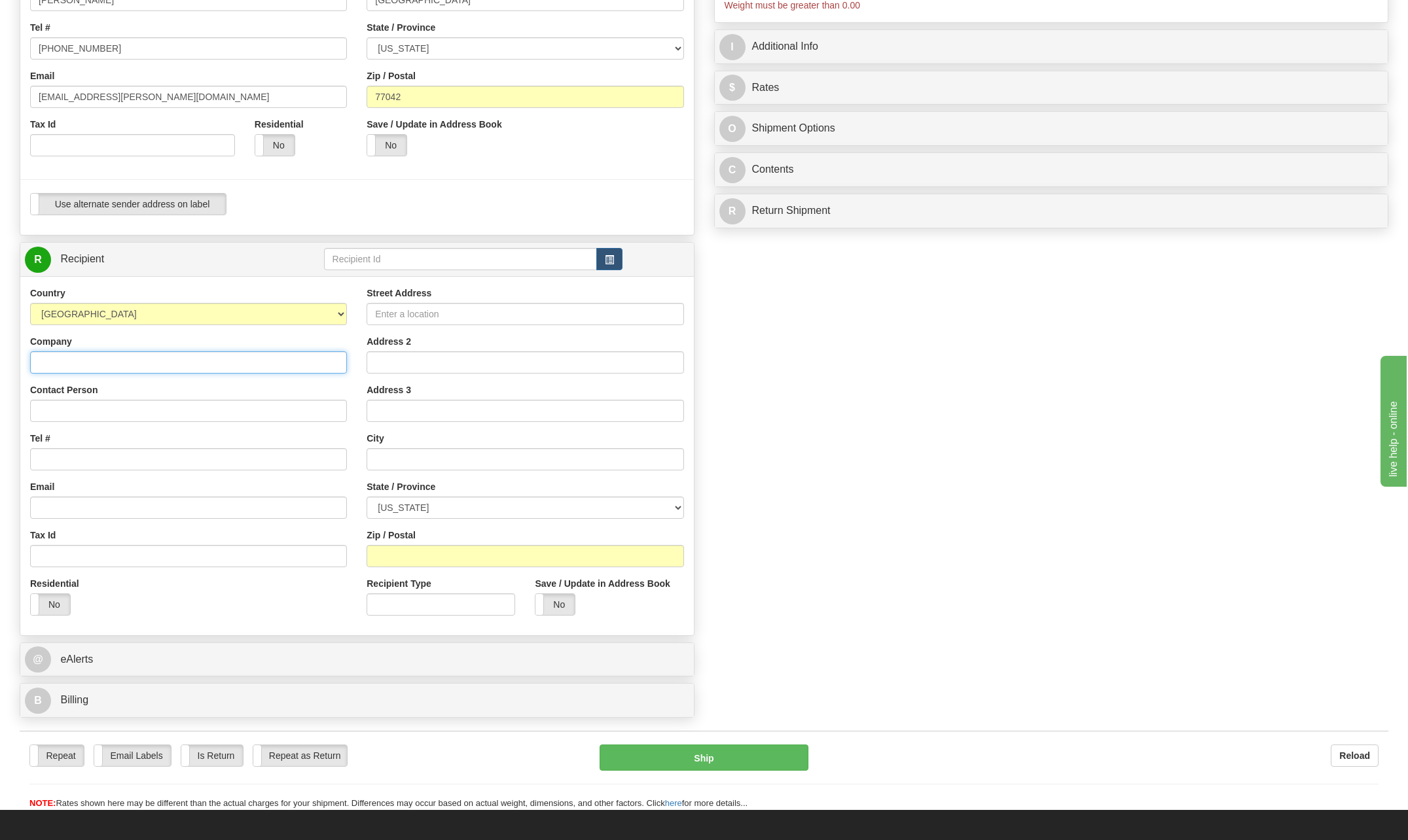
click at [79, 361] on input "Company" at bounding box center [188, 362] width 317 height 22
click at [38, 415] on input "Contact Person" at bounding box center [188, 411] width 317 height 22
type input "Heather Howard"
click at [58, 603] on label "No" at bounding box center [50, 604] width 39 height 21
click at [70, 458] on input "Tel #" at bounding box center [188, 459] width 317 height 22
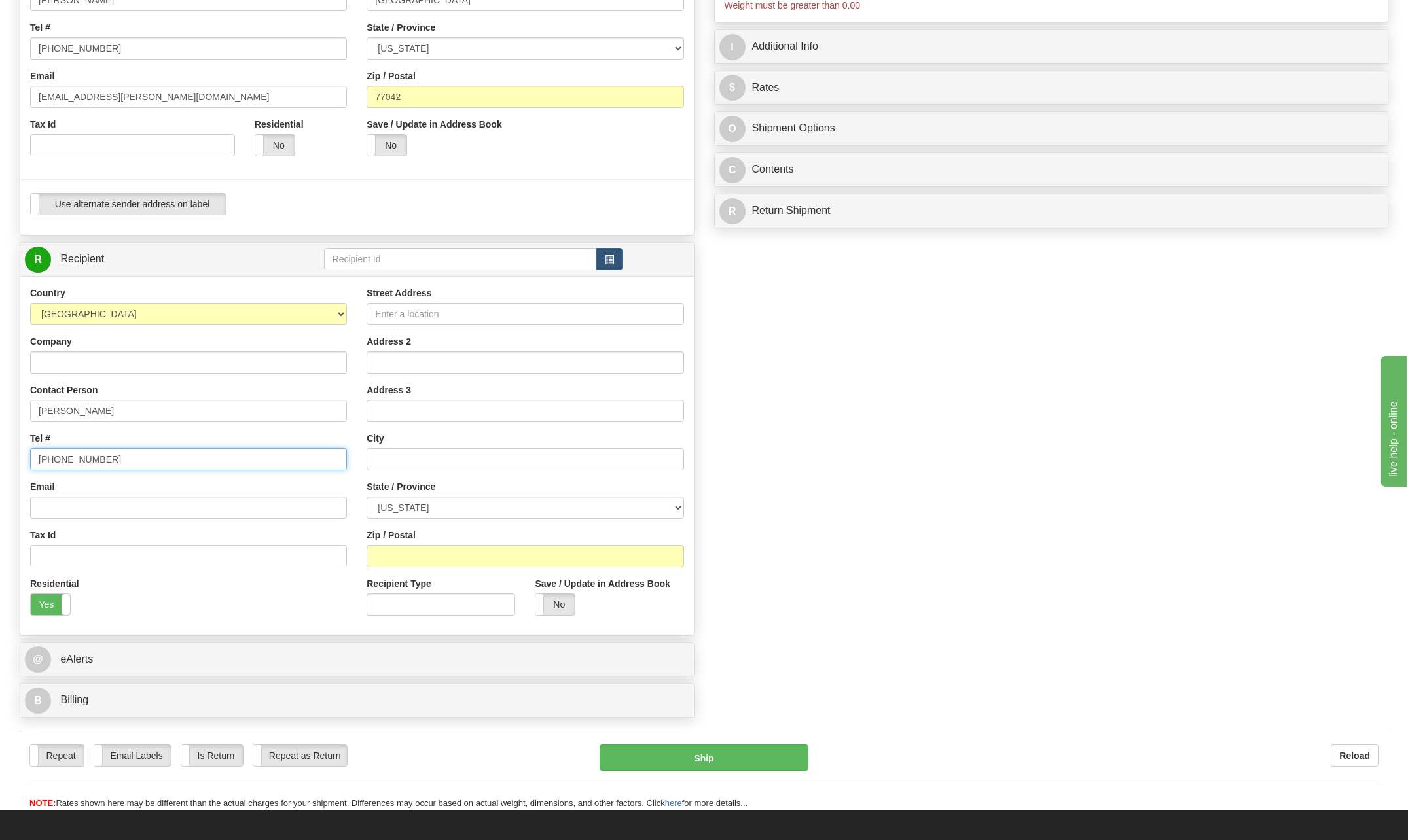
type input "713 235-3545"
click at [410, 314] on input "Street Address" at bounding box center [524, 314] width 317 height 22
type input "428 Mariner Point Drive"
click at [404, 458] on input "text" at bounding box center [524, 459] width 317 height 22
type input "Clinton"
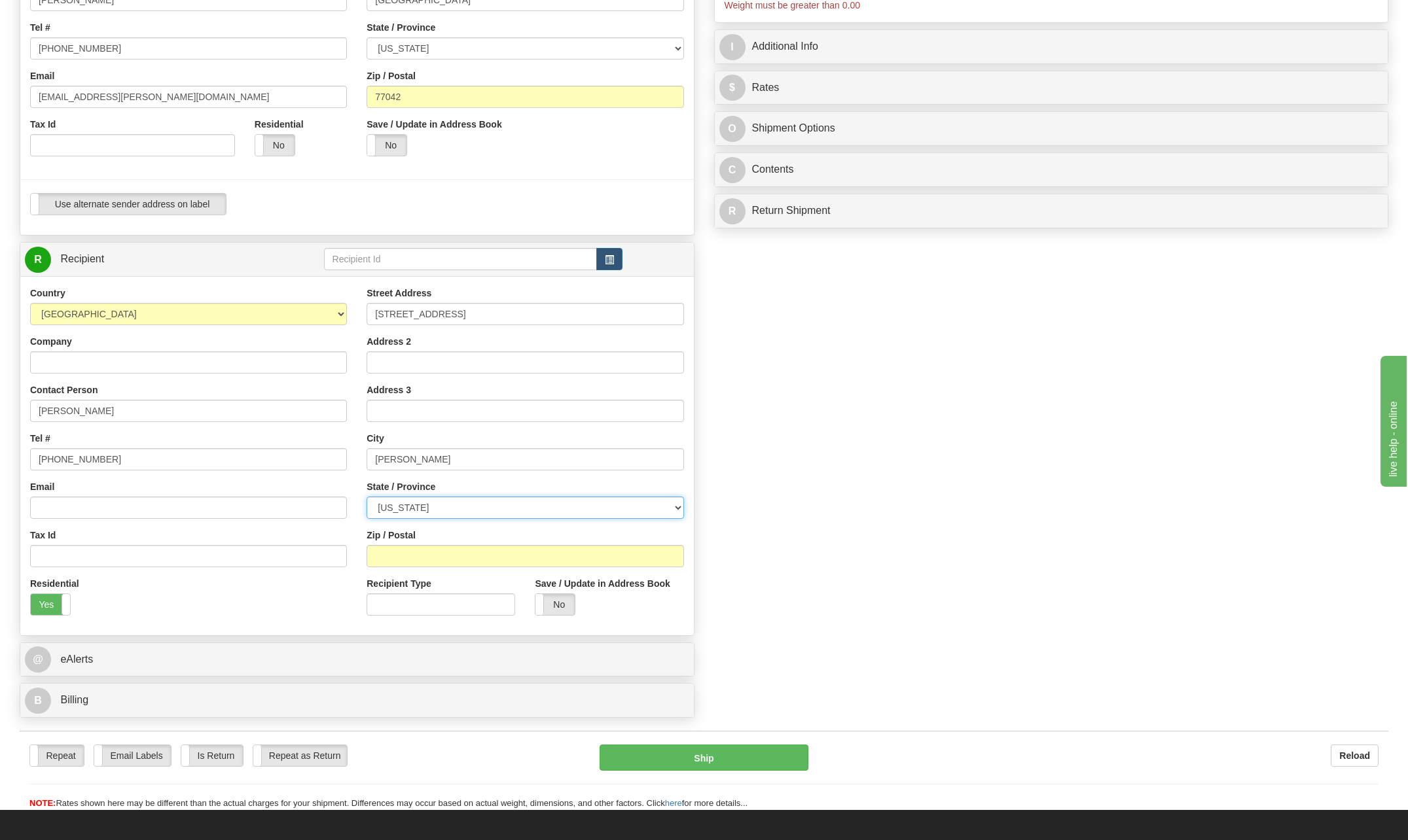
click at [679, 507] on select "ALABAMA ALASKA ARIZONA ARKANSAS Armed Forces America Armed Forces Europe Armed …" at bounding box center [524, 508] width 317 height 22
select select "TN"
click at [366, 497] on select "ALABAMA ALASKA ARIZONA ARKANSAS Armed Forces America Armed Forces Europe Armed …" at bounding box center [524, 508] width 317 height 22
click at [424, 558] on input "Zip / Postal" at bounding box center [524, 556] width 317 height 22
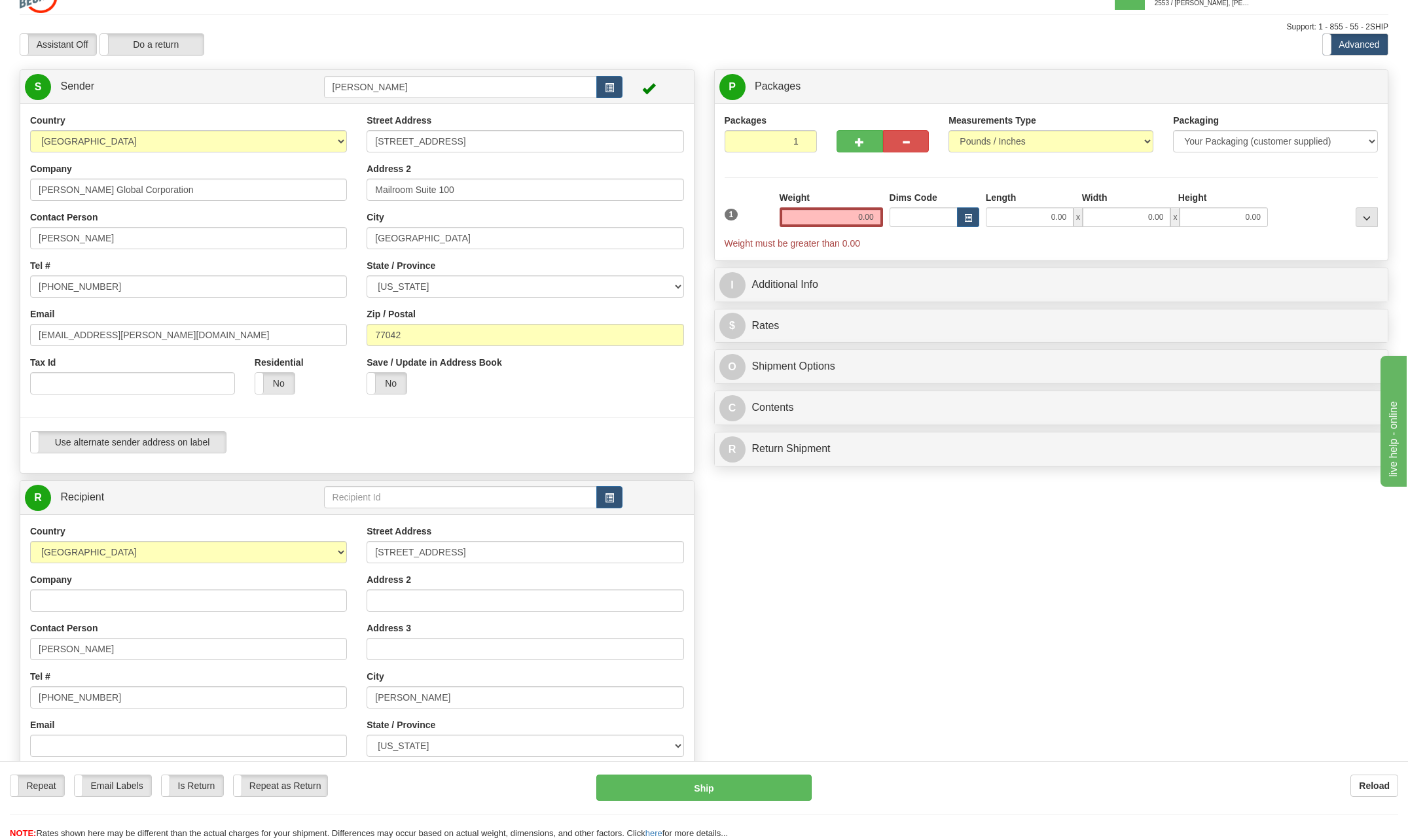
scroll to position [0, 0]
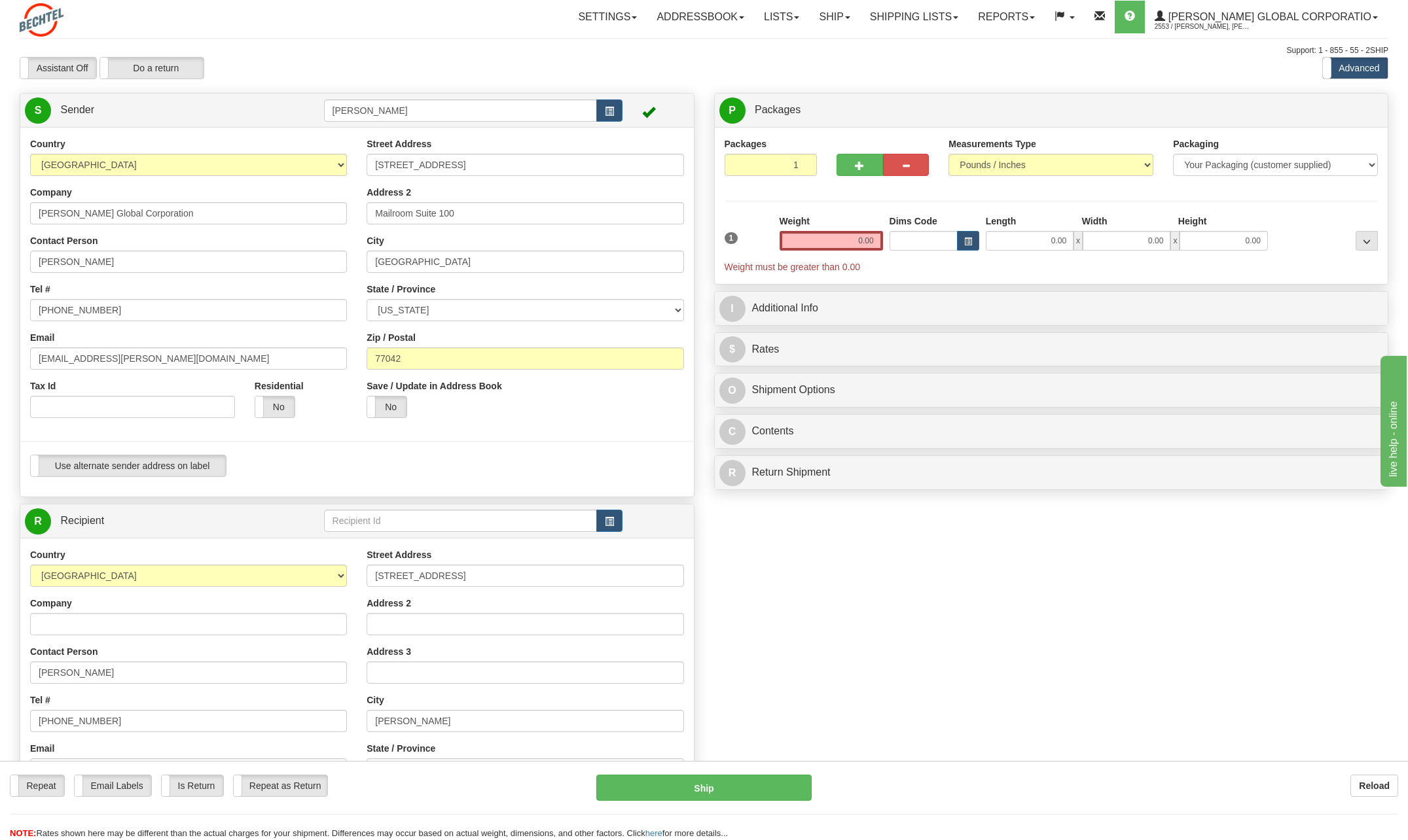
type input "37716"
drag, startPoint x: 859, startPoint y: 242, endPoint x: 957, endPoint y: 207, distance: 104.1
click at [969, 213] on div "Packages 1 1 Measurements Type" at bounding box center [1051, 205] width 654 height 137
type input "0"
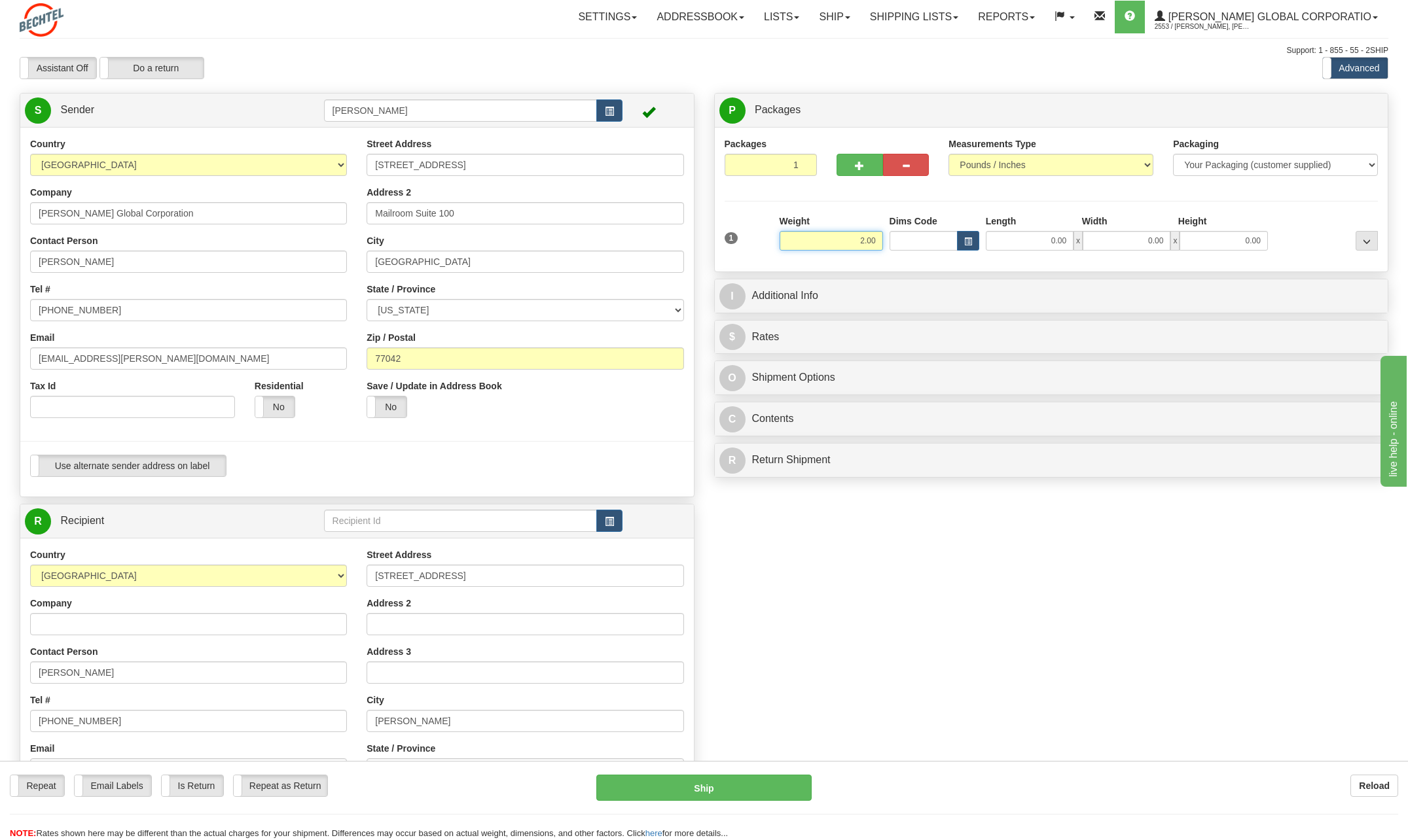
type input "2.00"
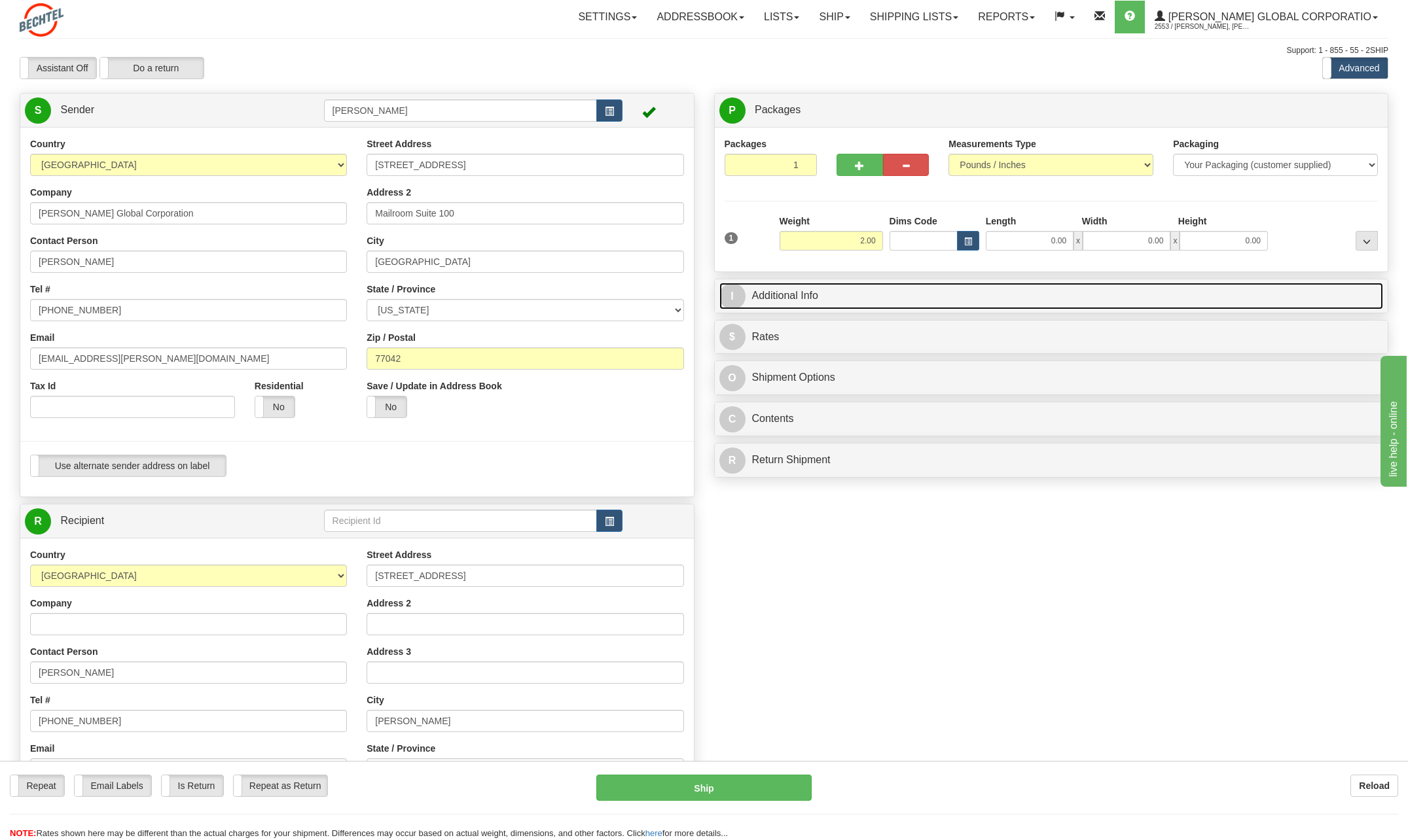
click at [736, 290] on span "I" at bounding box center [732, 296] width 26 height 26
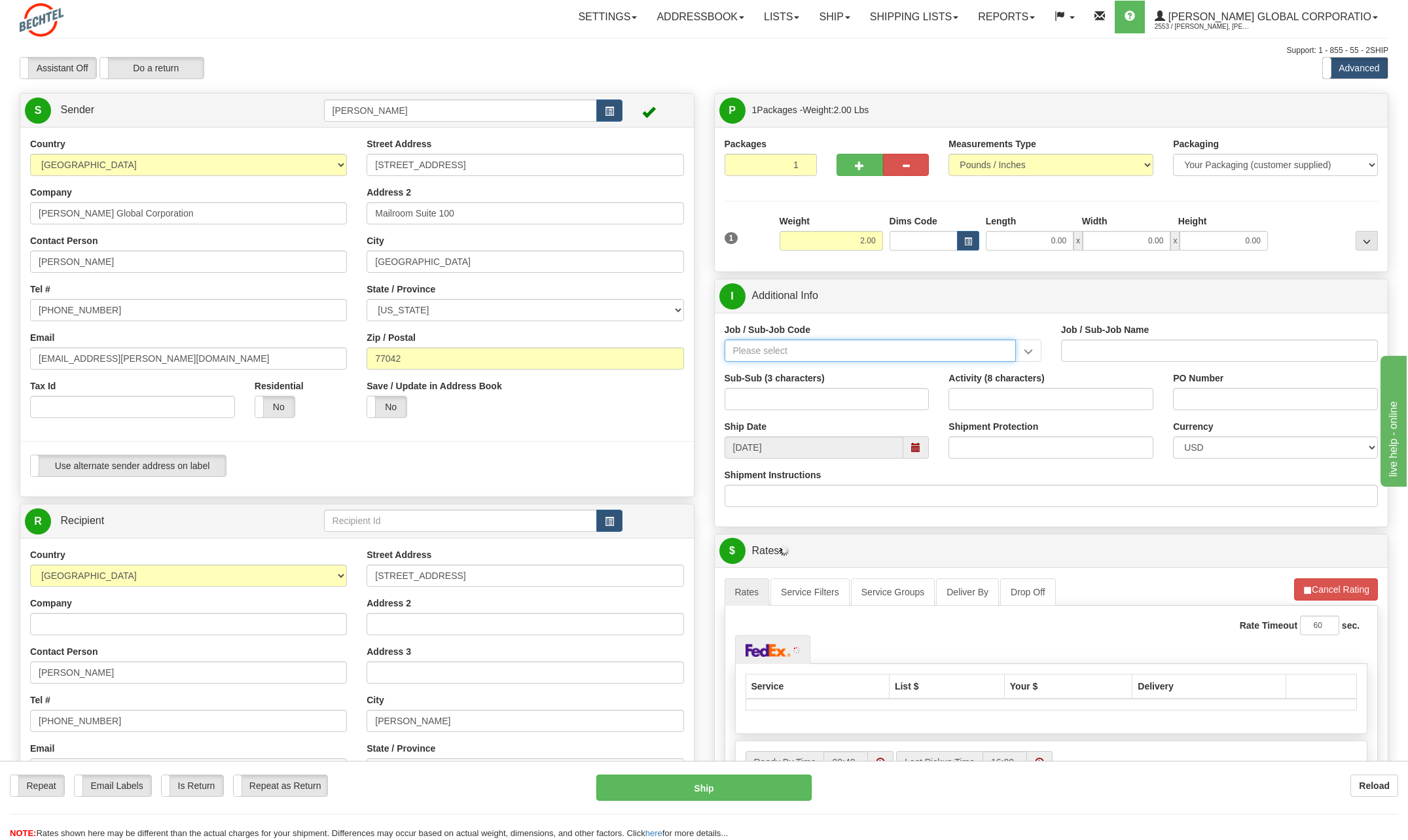
click at [774, 348] on input "Job / Sub-Job Code" at bounding box center [869, 351] width 291 height 22
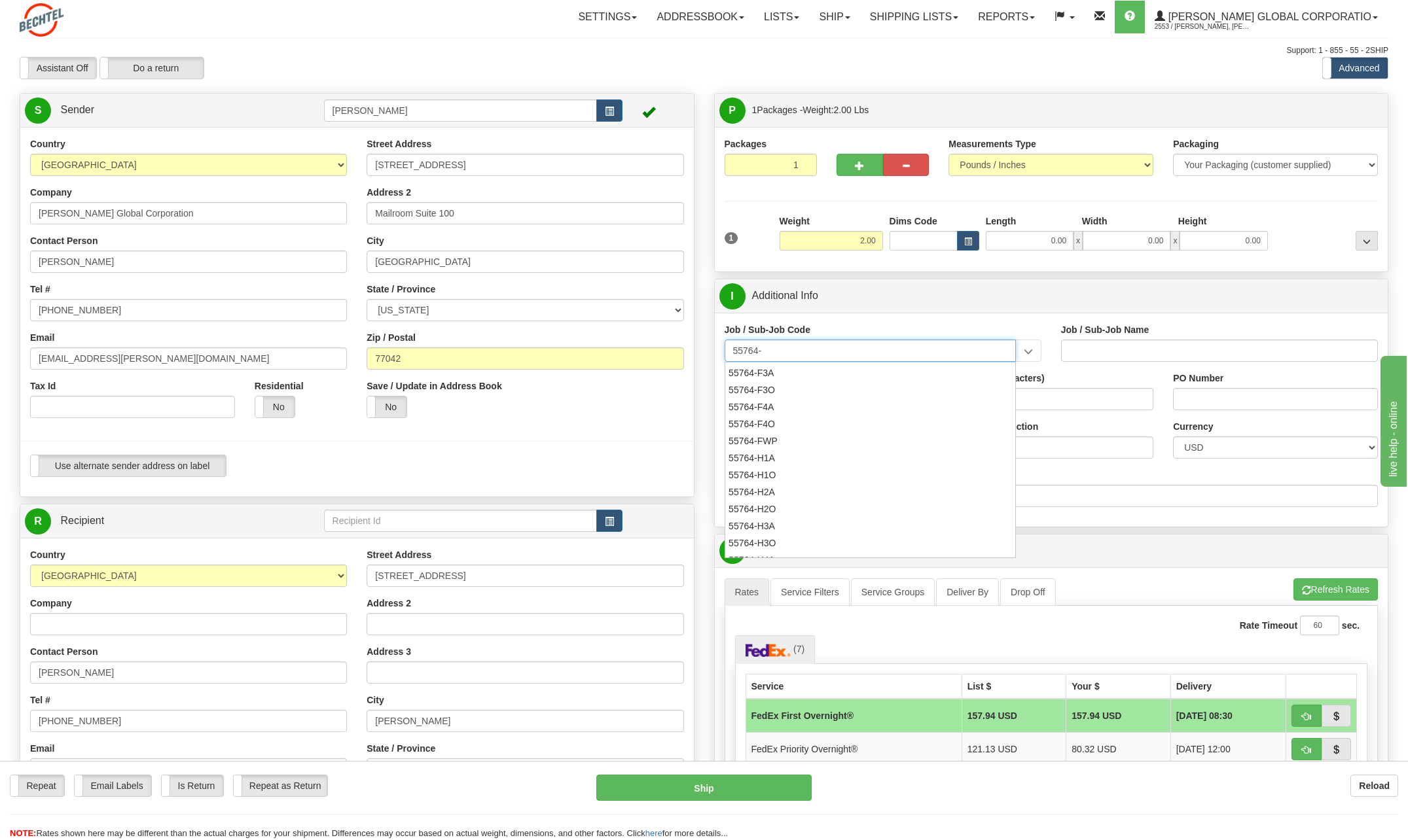
scroll to position [327, 0]
click at [755, 402] on div "55764-F4A" at bounding box center [867, 401] width 279 height 14
type input "55764-F4A"
type input "DSCS - DSCS FUNCTIONAL SUPPORT - ONSHORE - SUPPOR"
type input "55764-F4A"
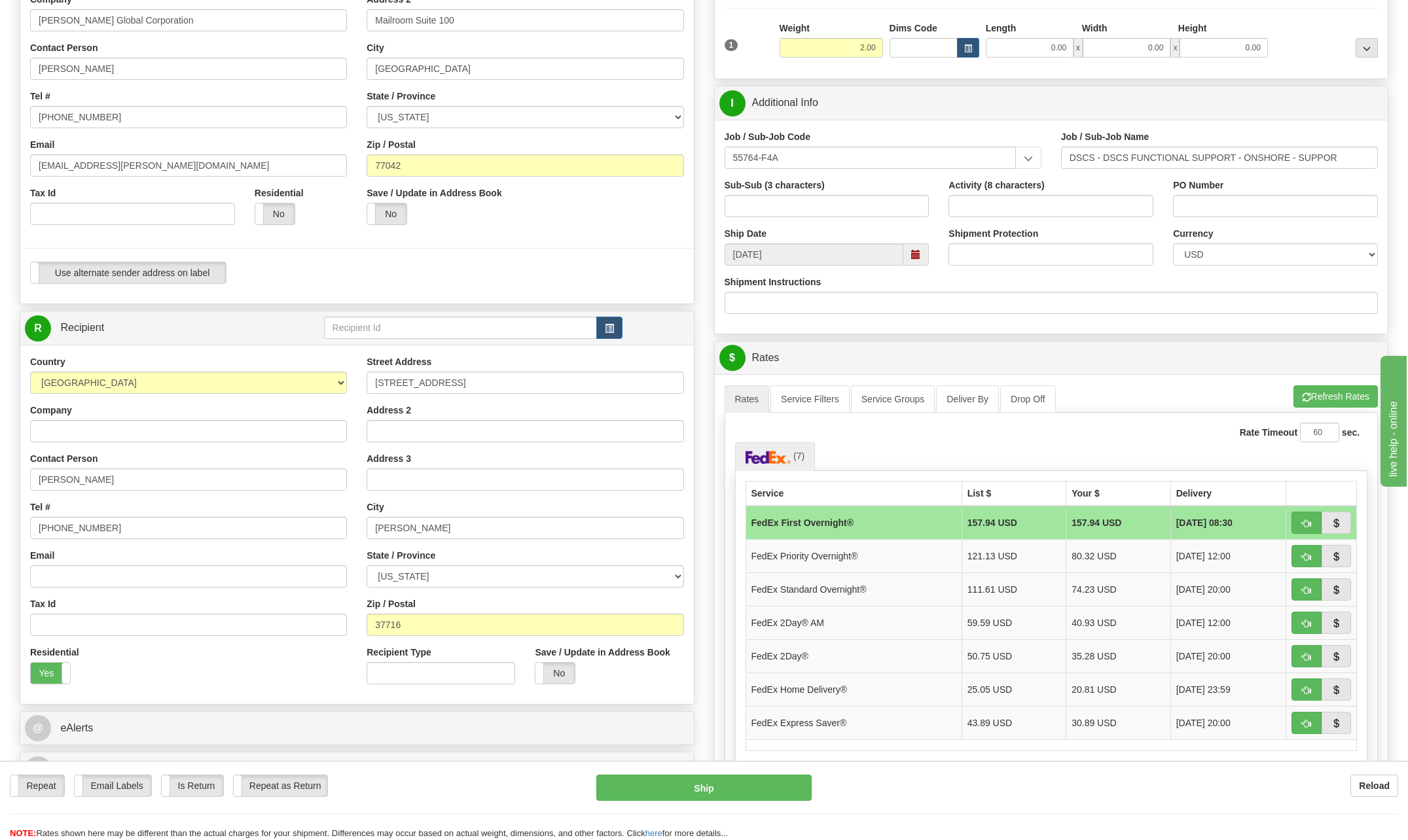
scroll to position [196, 0]
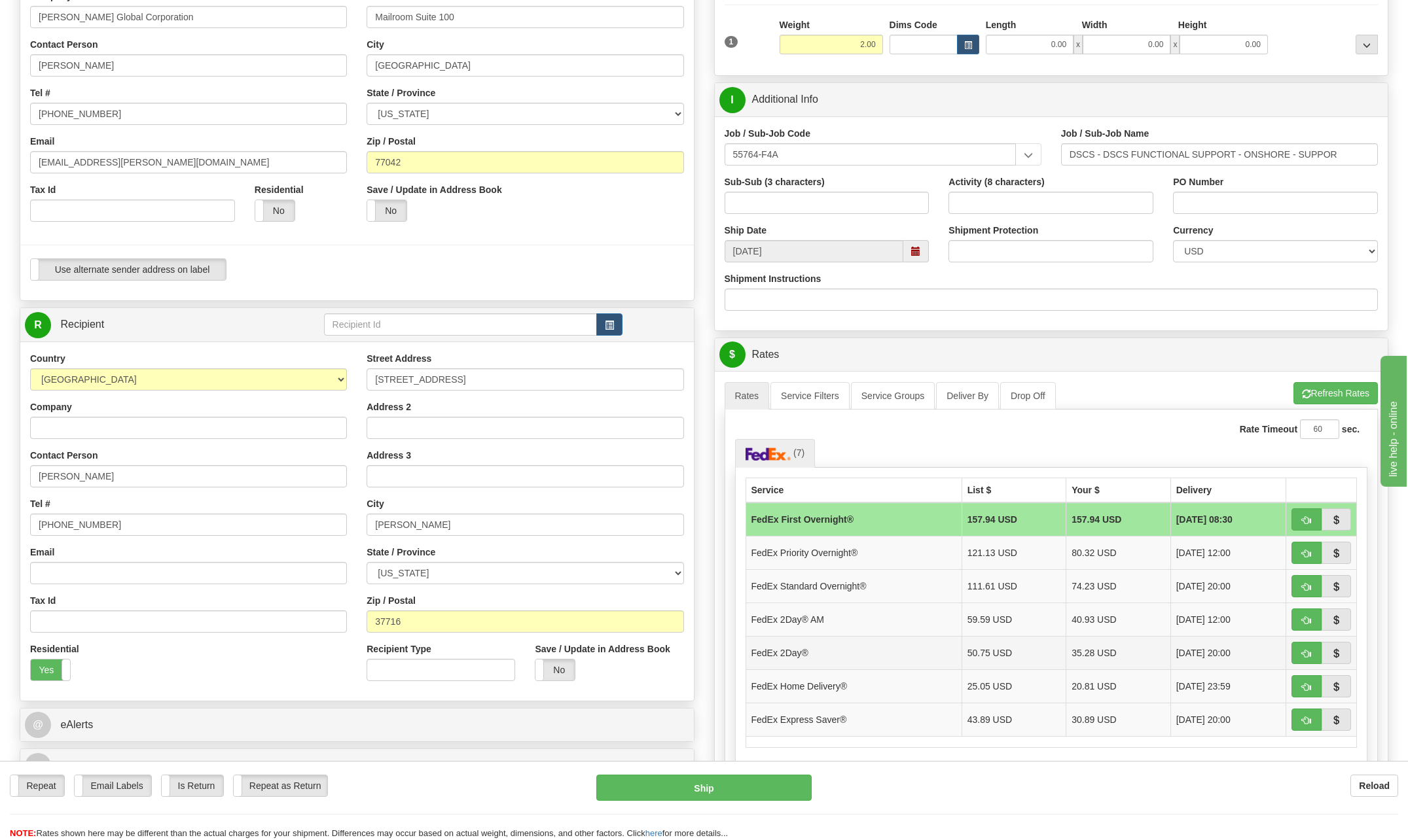
click at [840, 653] on td "FedEx 2Day®" at bounding box center [853, 652] width 216 height 33
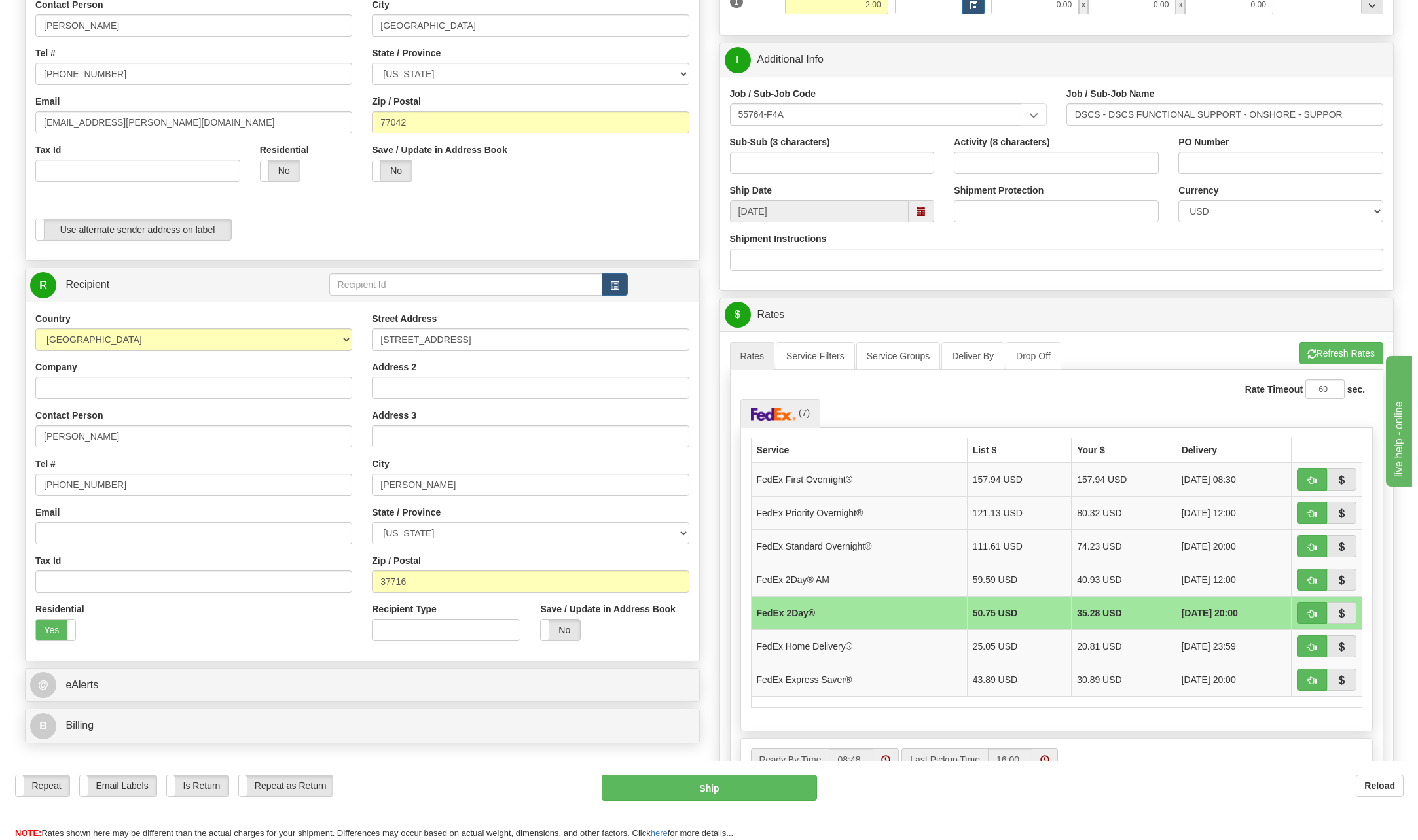
scroll to position [0, 0]
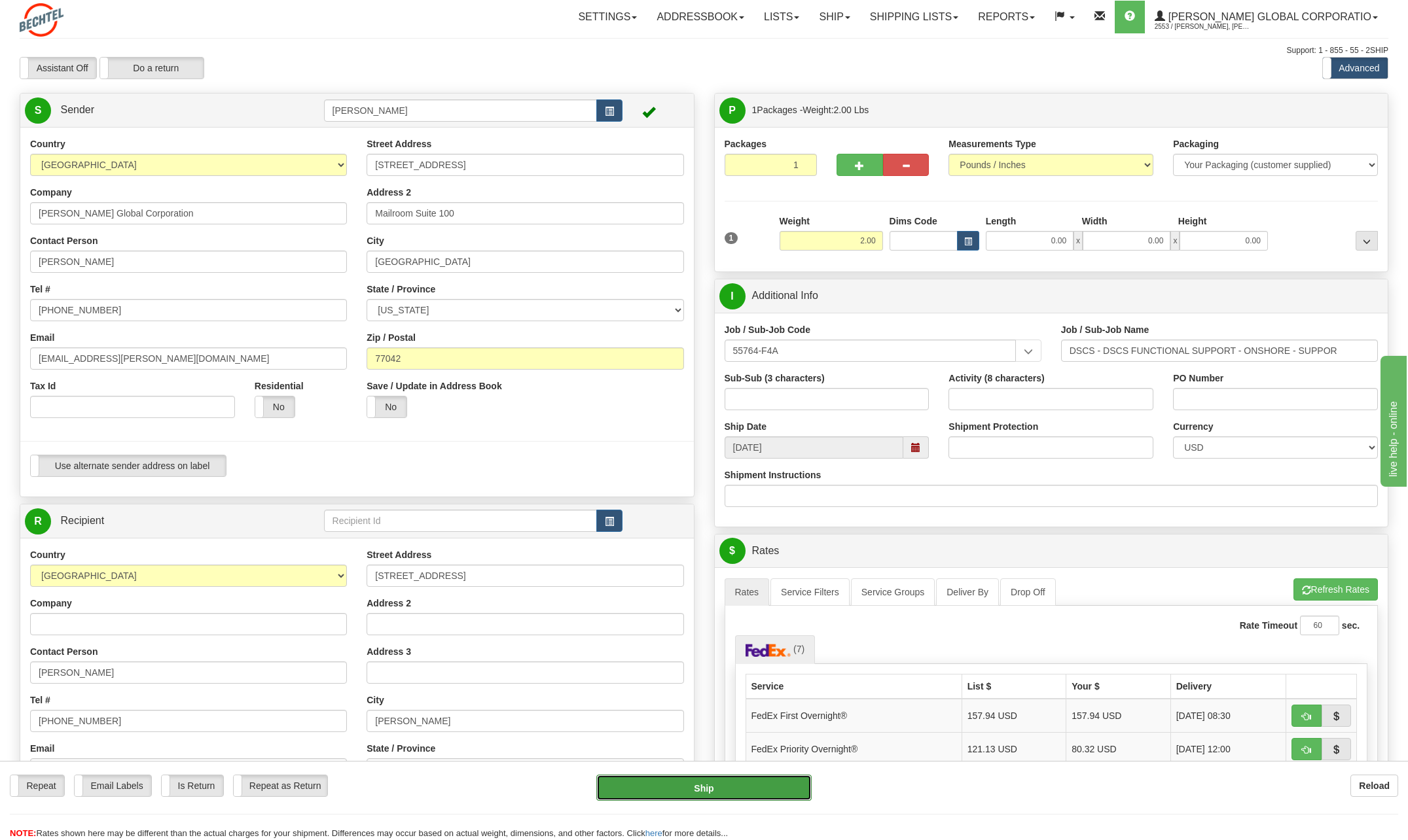
click at [741, 792] on button "Ship" at bounding box center [703, 788] width 215 height 26
type input "03"
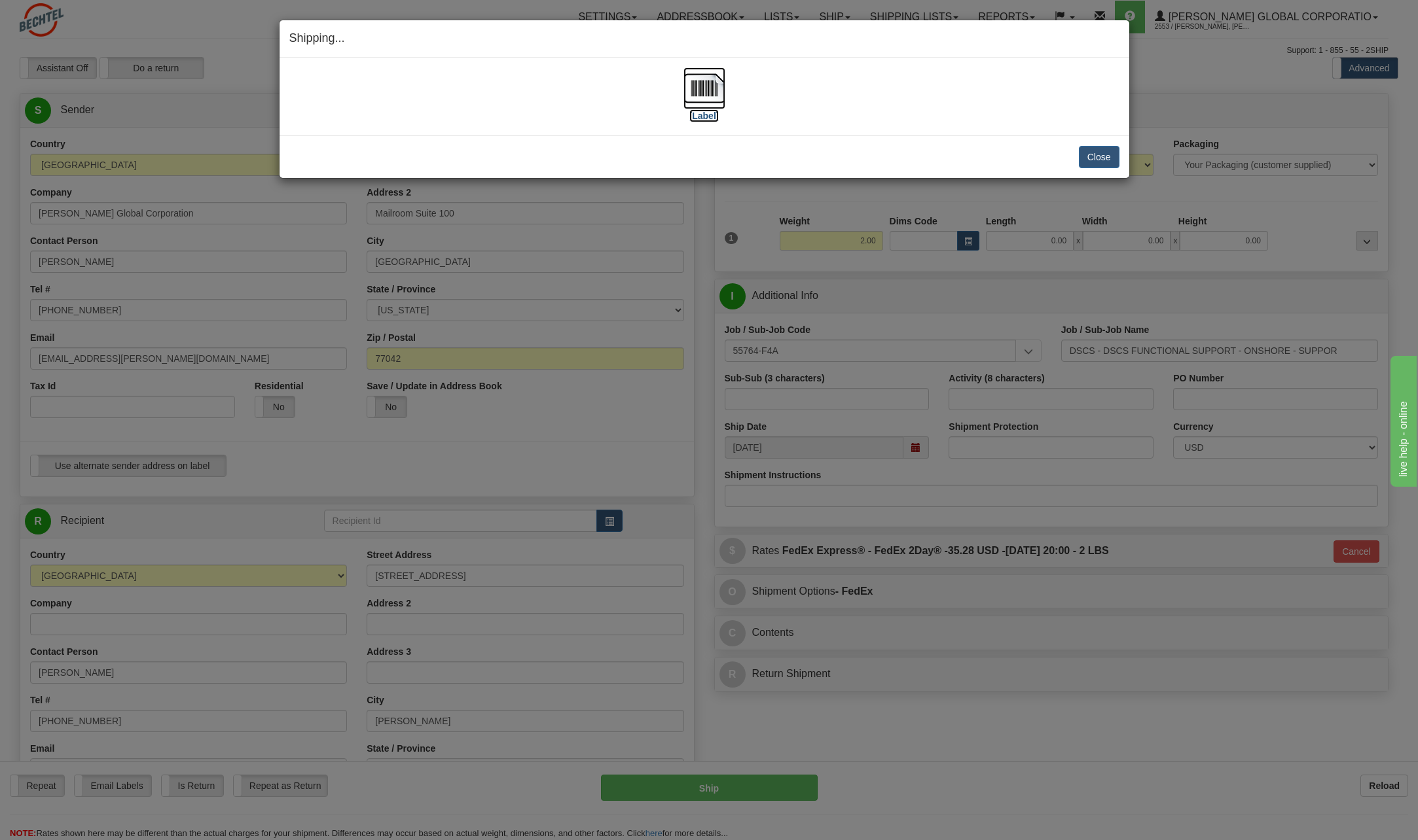
click at [715, 93] on img at bounding box center [704, 88] width 42 height 42
